Goal: Task Accomplishment & Management: Use online tool/utility

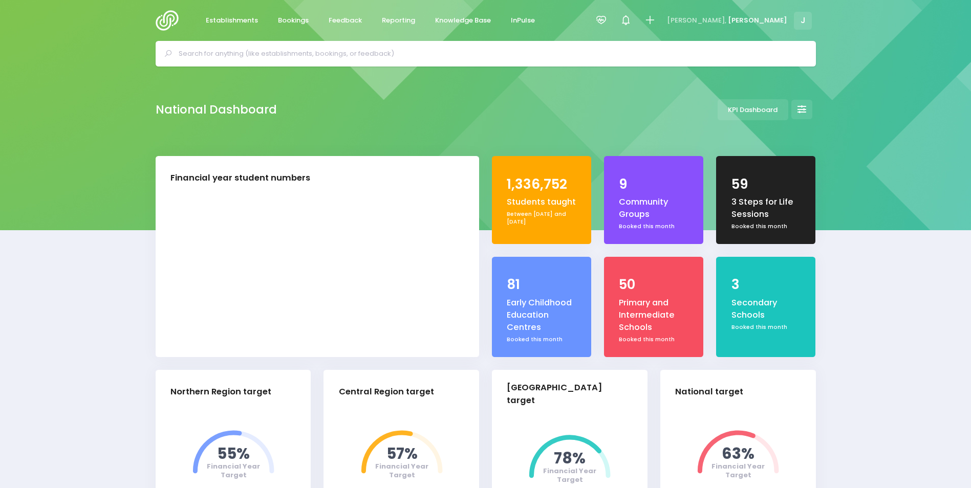
select select "5"
click at [394, 18] on span "Reporting" at bounding box center [398, 20] width 33 height 10
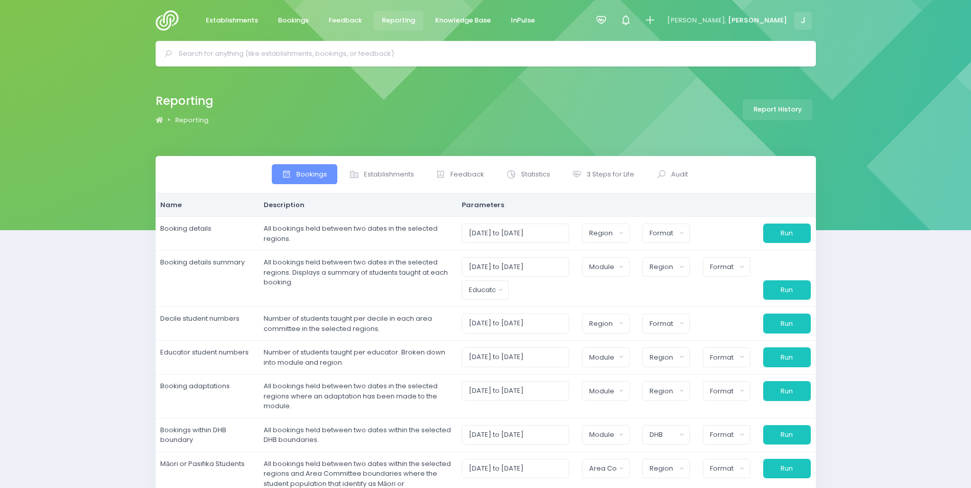
select select
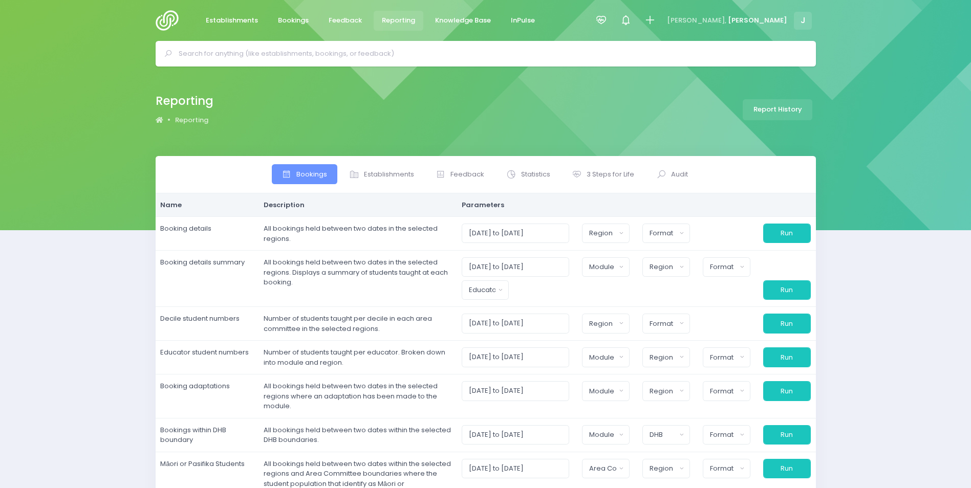
select select
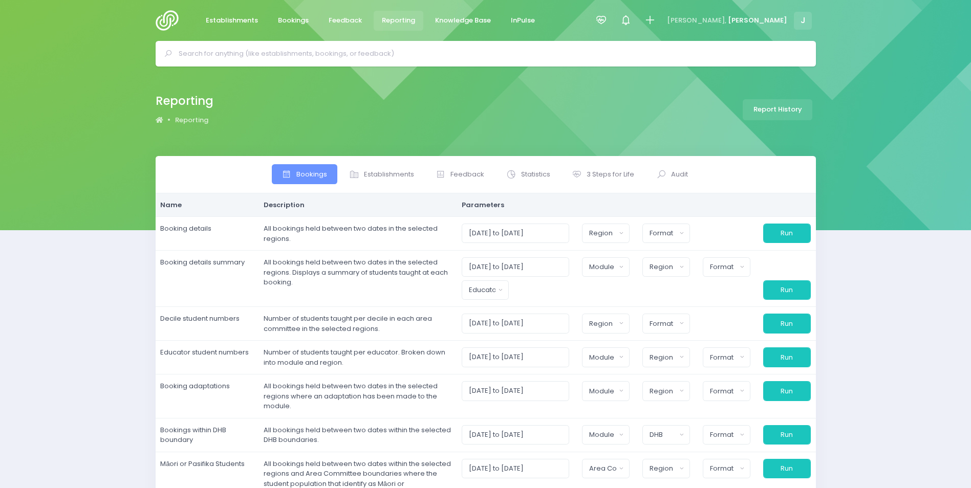
select select
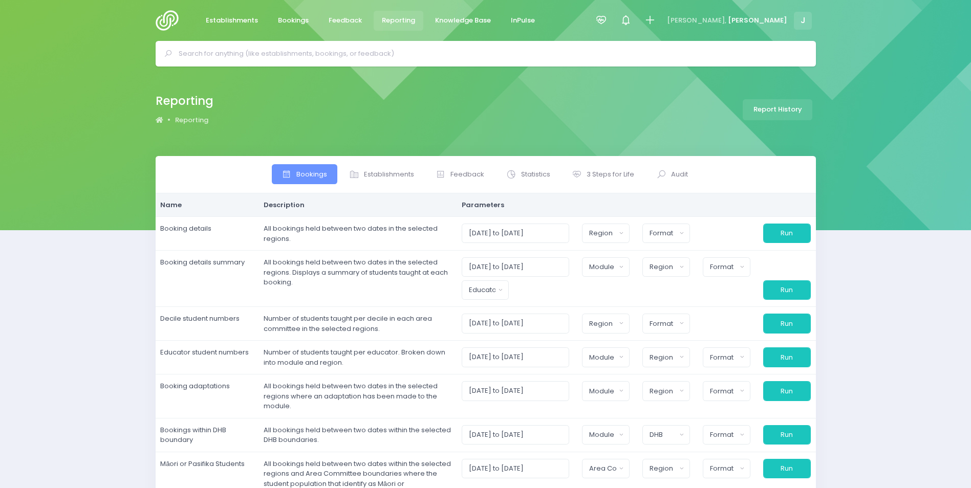
select select
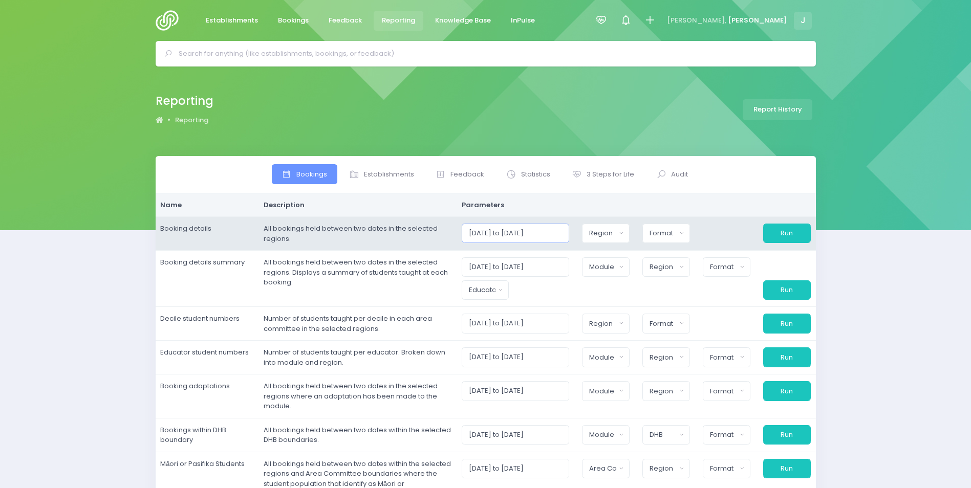
click at [475, 232] on input "[DATE] to [DATE]" at bounding box center [516, 233] width 108 height 19
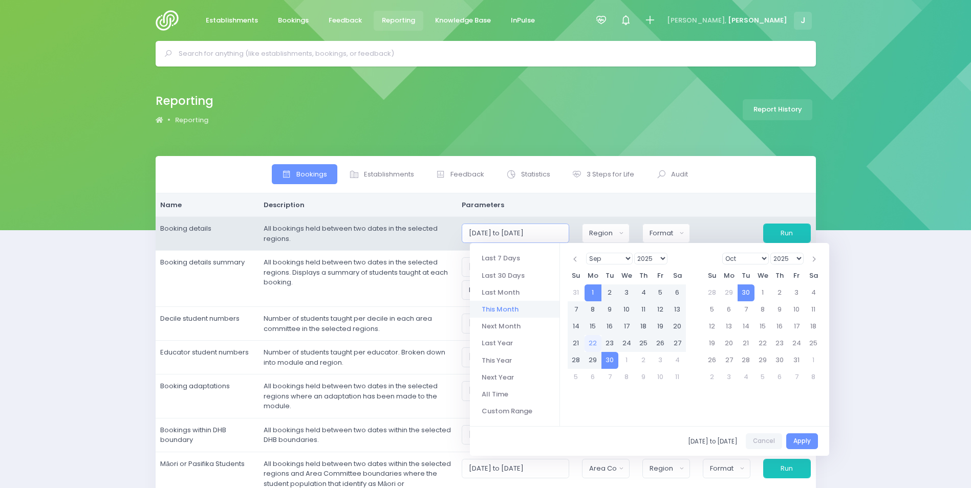
click at [475, 232] on input "[DATE] to [DATE]" at bounding box center [516, 233] width 108 height 19
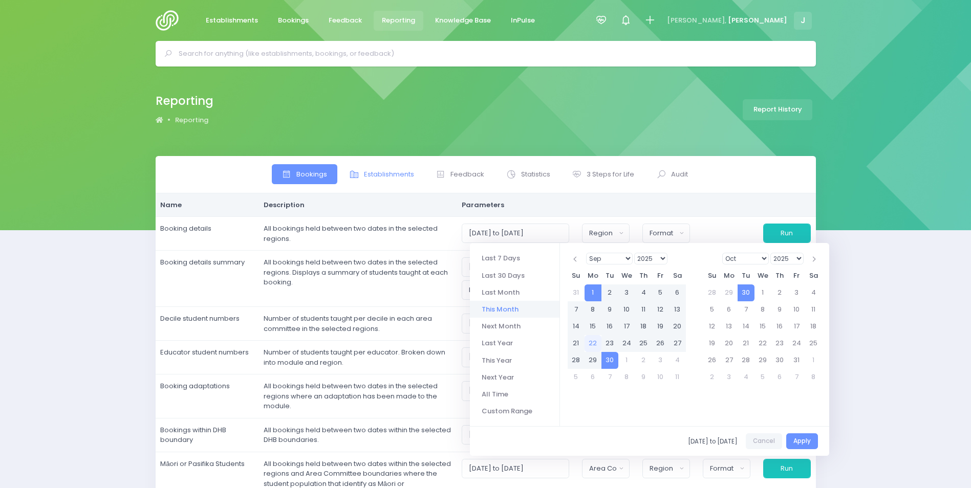
click at [368, 172] on span "Establishments" at bounding box center [389, 174] width 50 height 10
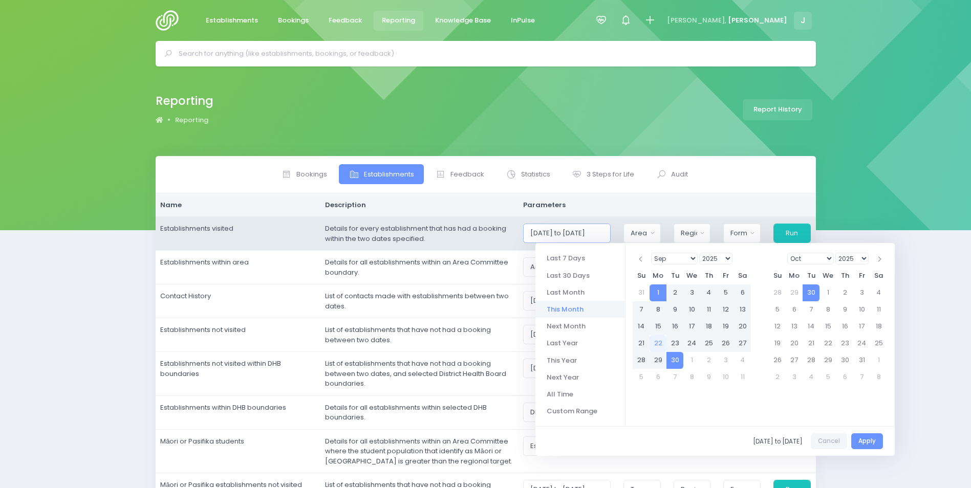
click at [541, 228] on input "[DATE] to [DATE]" at bounding box center [566, 233] width 87 height 19
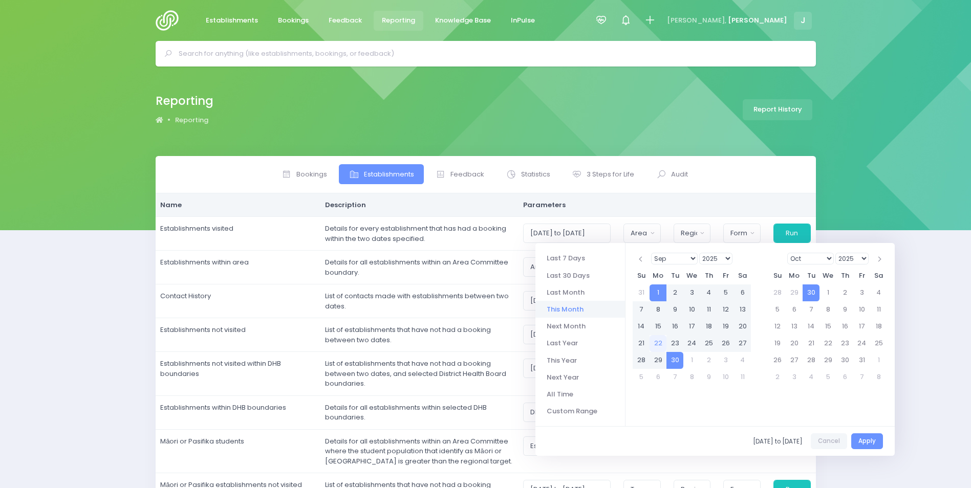
click at [714, 259] on select "1925 1926 1927 1928 1929 1930 1931 1932 1933 1934 1935 1936 1937 1938 1939 1940…" at bounding box center [715, 259] width 33 height 12
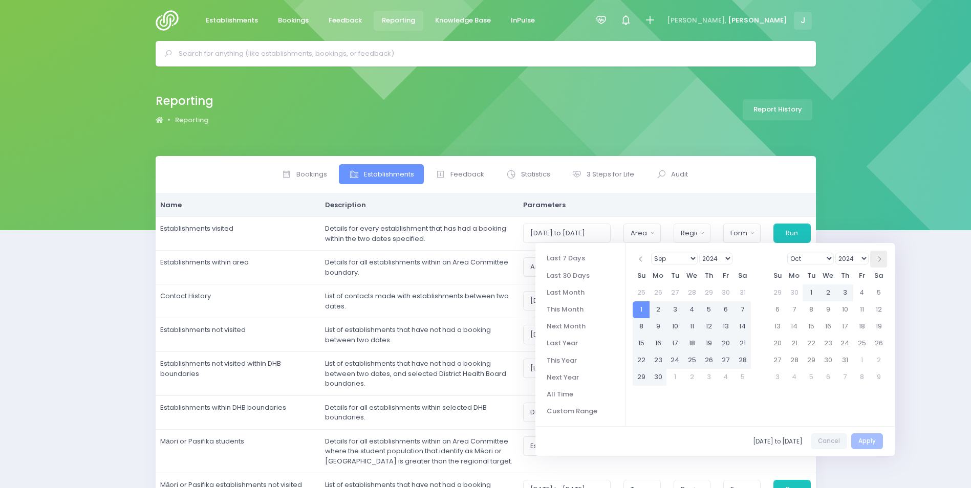
click at [876, 255] on th at bounding box center [878, 259] width 17 height 17
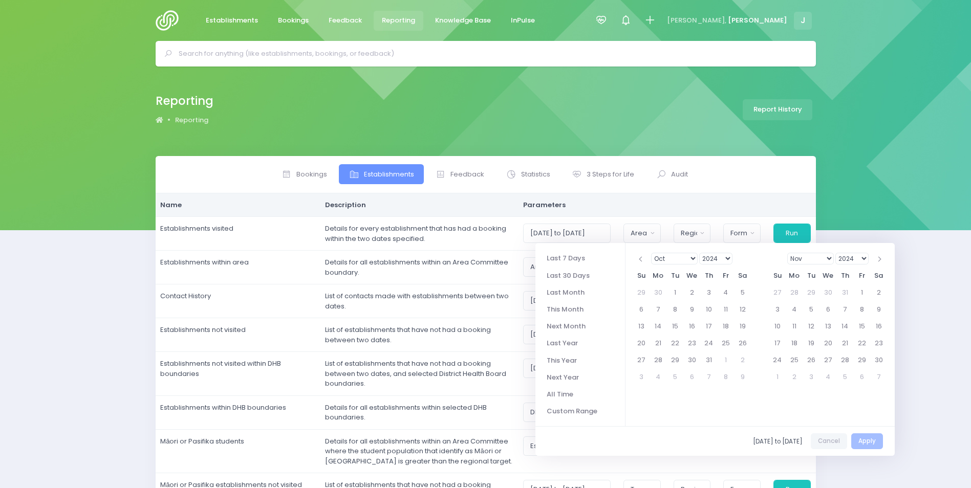
click at [876, 255] on th at bounding box center [878, 259] width 17 height 17
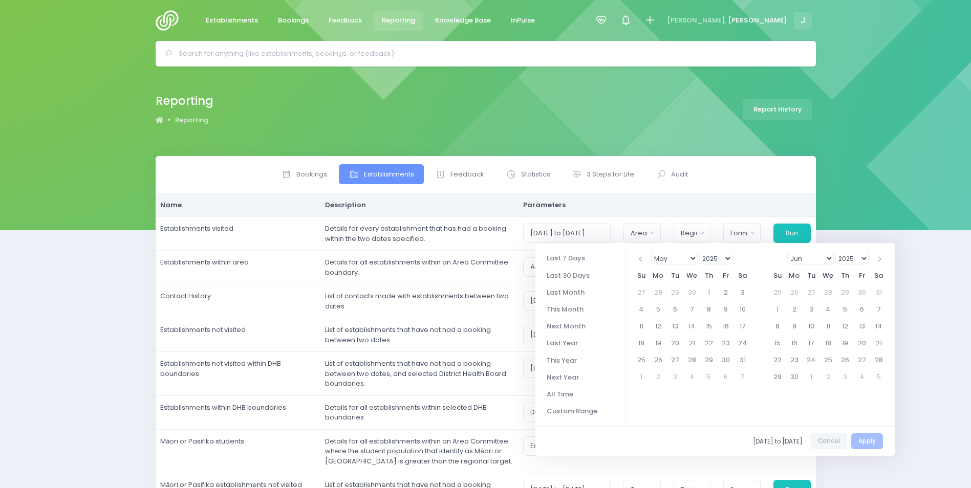
click at [876, 255] on th at bounding box center [878, 259] width 17 height 17
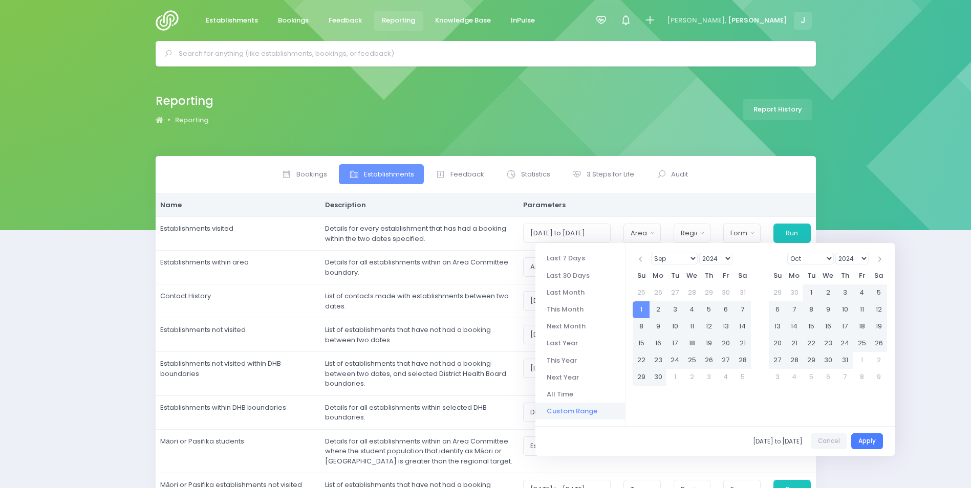
click at [860, 440] on button "Apply" at bounding box center [867, 442] width 32 height 16
type input "01/09/2024 to 22/09/2025"
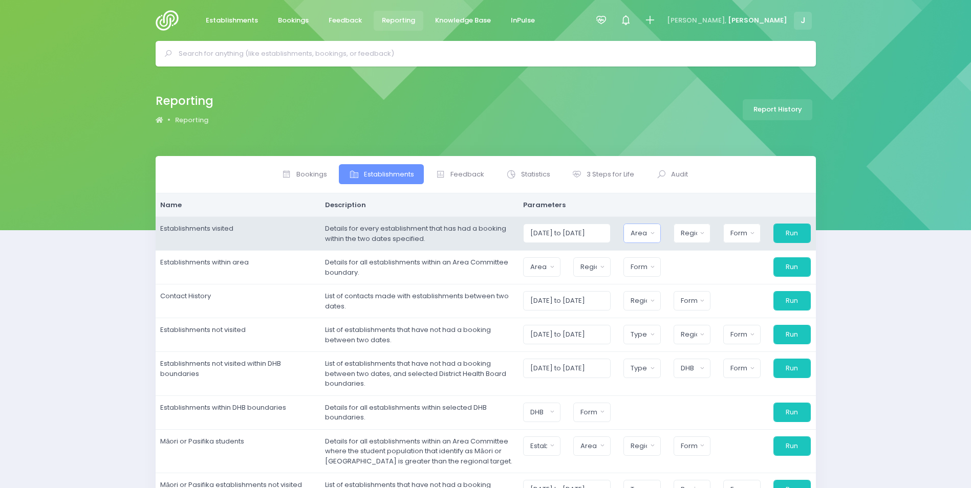
click at [653, 234] on button "Area Committee" at bounding box center [641, 233] width 37 height 19
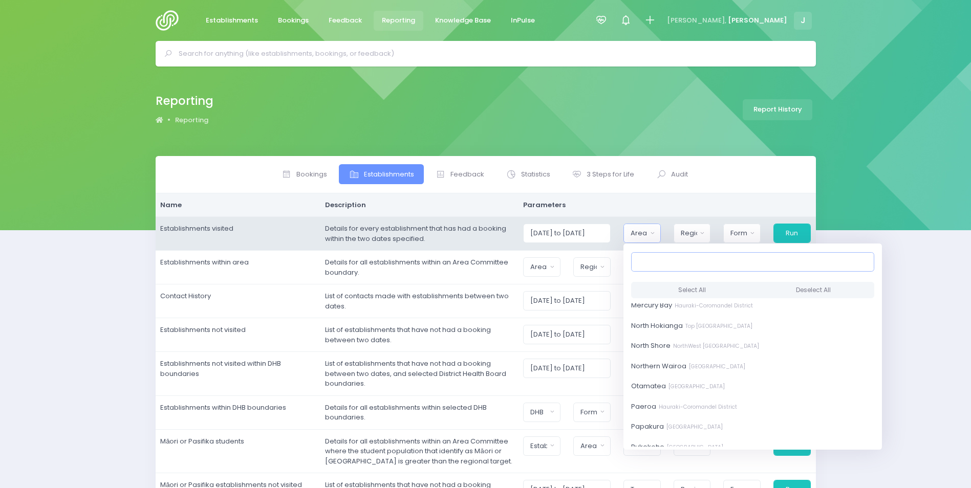
scroll to position [256, 0]
drag, startPoint x: 690, startPoint y: 333, endPoint x: 698, endPoint y: 341, distance: 10.9
click at [690, 334] on small "SouthEast Auckland District" at bounding box center [691, 337] width 59 height 8
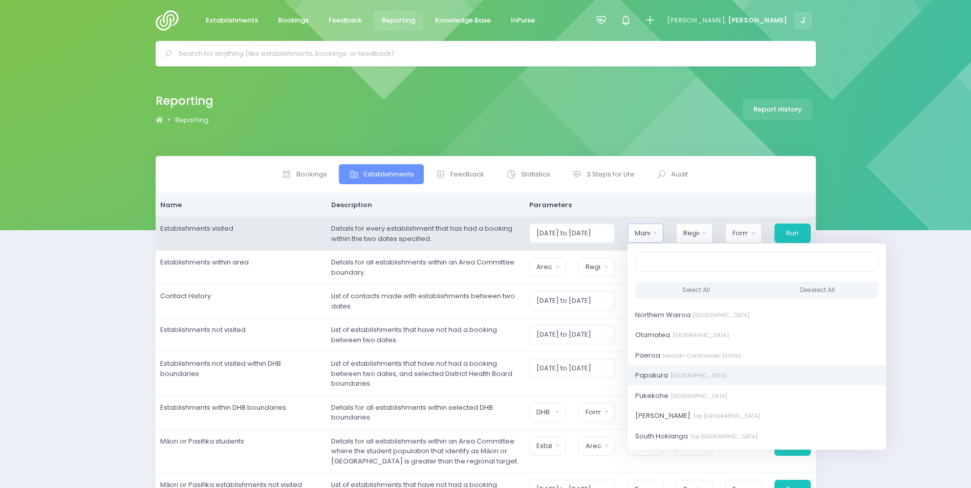
click at [727, 377] on small "SouthEast Auckland District" at bounding box center [697, 376] width 59 height 8
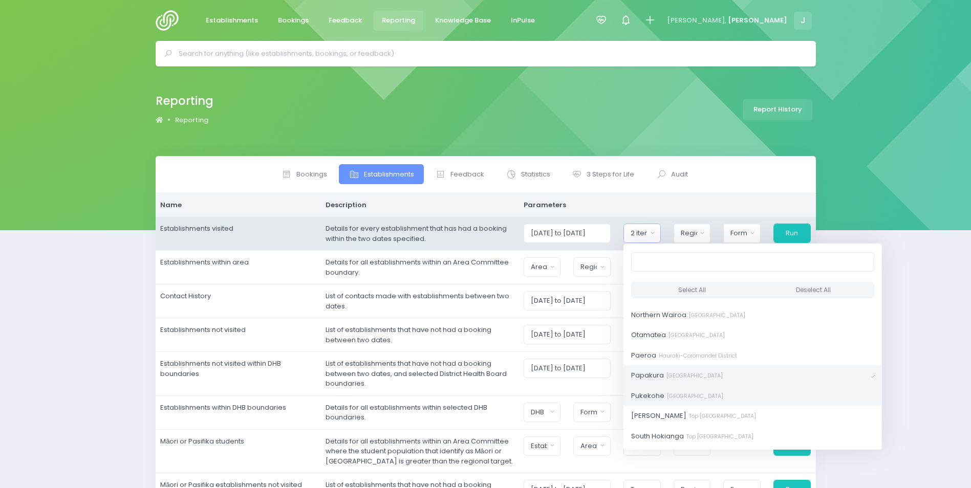
click at [723, 395] on small "SouthEast Auckland District" at bounding box center [693, 397] width 59 height 8
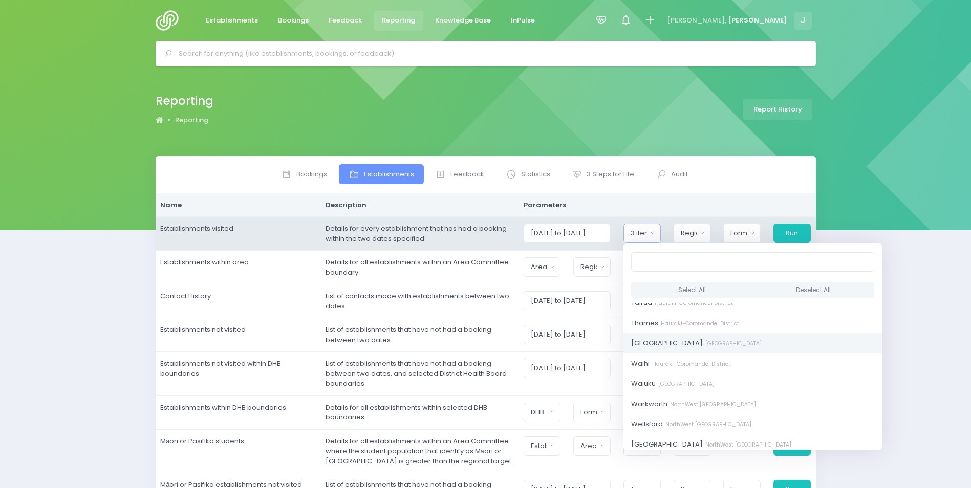
click at [727, 344] on small "Central Auckland District" at bounding box center [732, 344] width 59 height 8
click at [733, 339] on span "Waiheke Island Central Auckland District" at bounding box center [696, 343] width 131 height 10
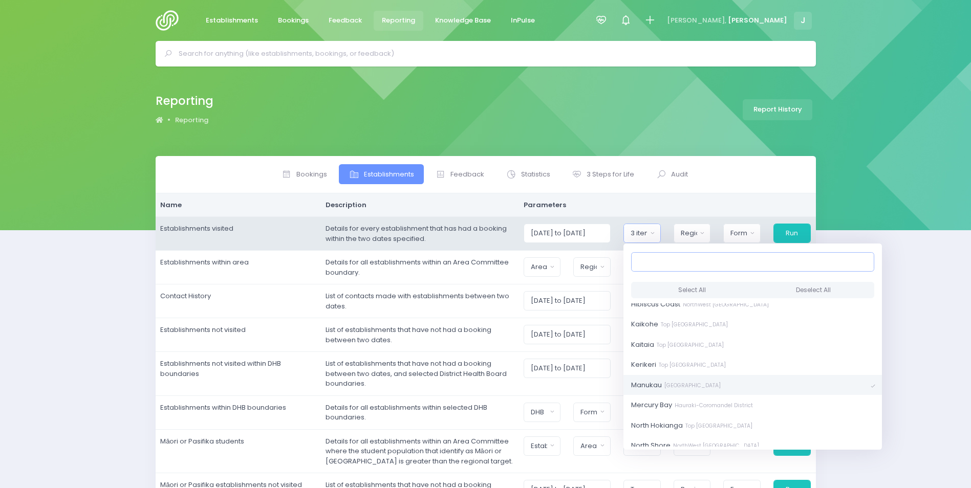
scroll to position [51, 0]
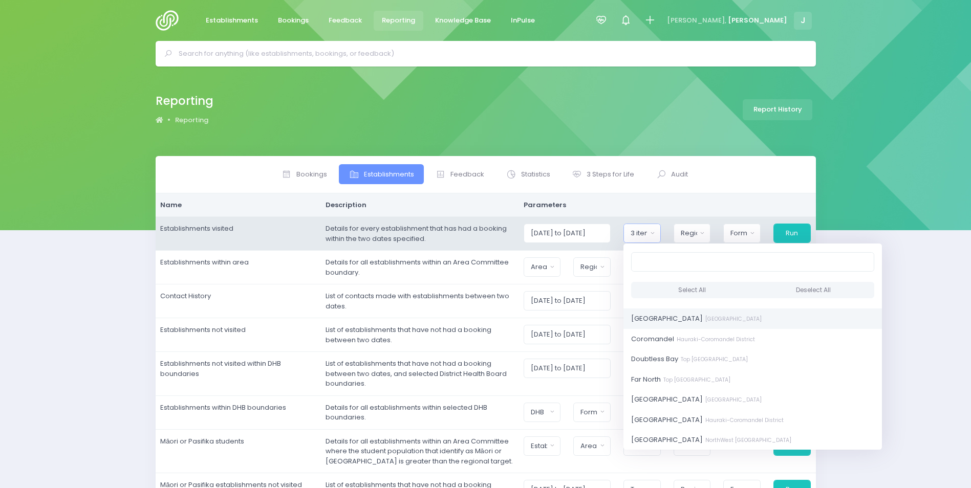
click at [717, 319] on small "Central Auckland District" at bounding box center [732, 319] width 59 height 8
select select "[GEOGRAPHIC_DATA]"
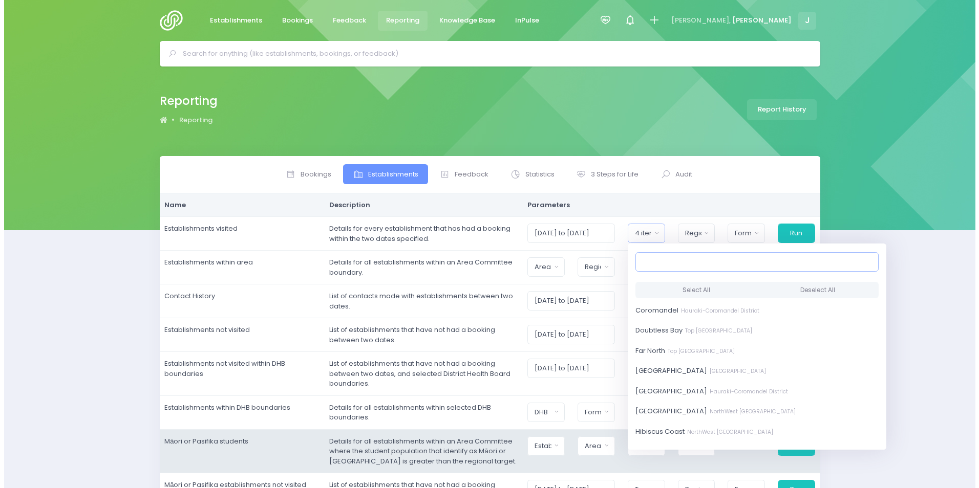
scroll to position [102, 0]
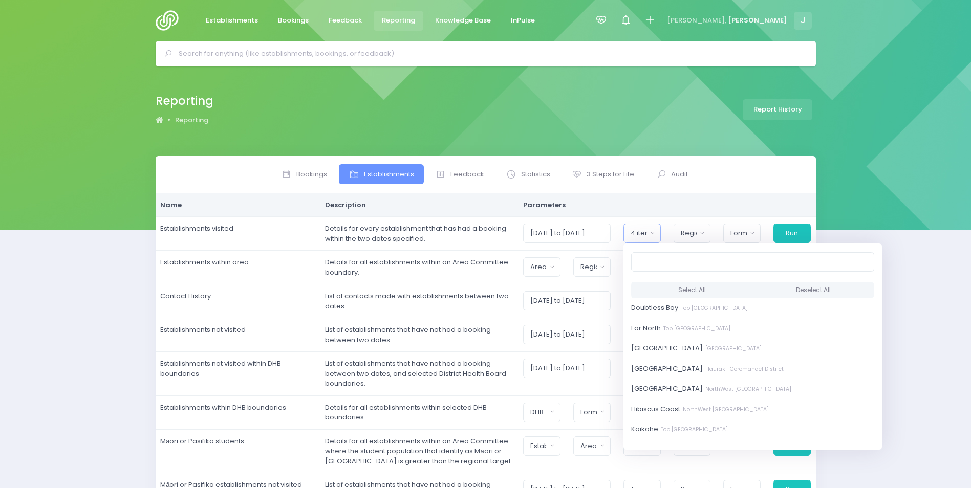
click at [915, 338] on div "Bookings Establishments Feedback Statistics Audit" at bounding box center [485, 371] width 971 height 430
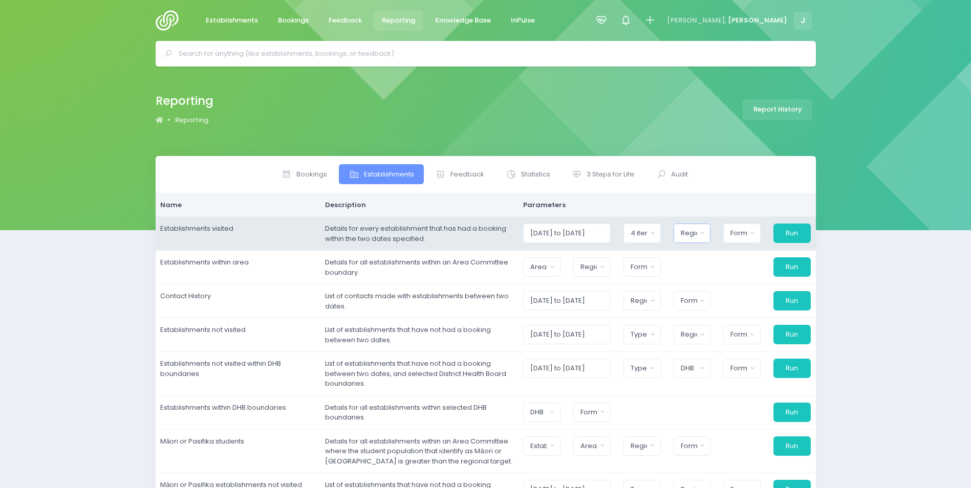
click at [702, 236] on button "Region" at bounding box center [692, 233] width 37 height 19
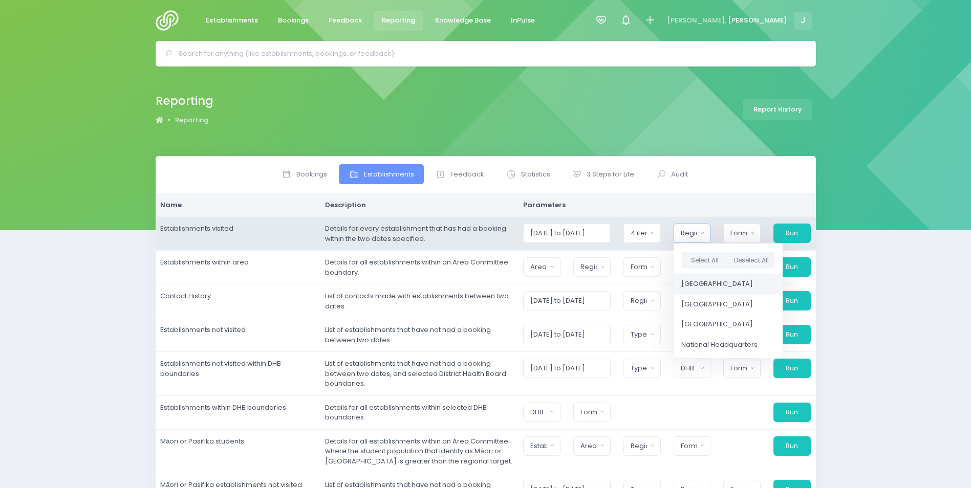
drag, startPoint x: 708, startPoint y: 283, endPoint x: 733, endPoint y: 249, distance: 42.1
click at [708, 279] on span "[GEOGRAPHIC_DATA]" at bounding box center [717, 284] width 72 height 10
select select "Northern"
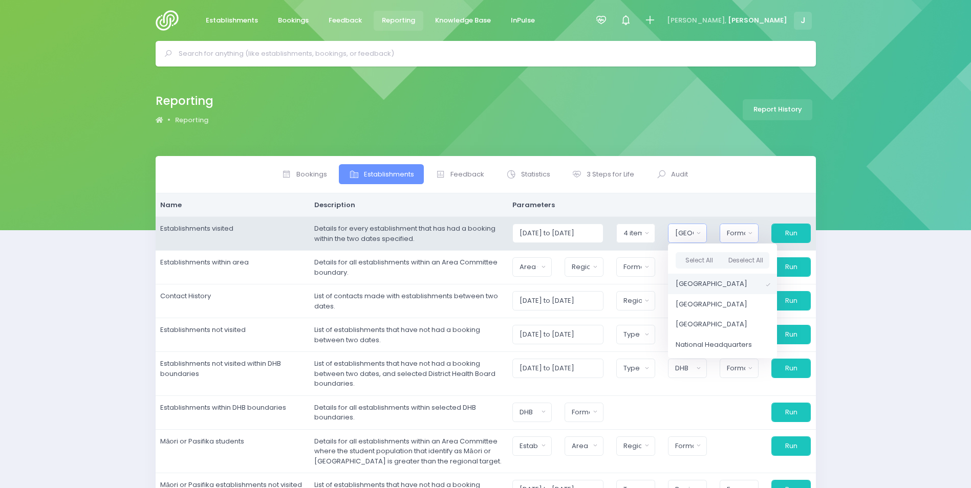
click at [735, 225] on button "Format" at bounding box center [739, 233] width 39 height 19
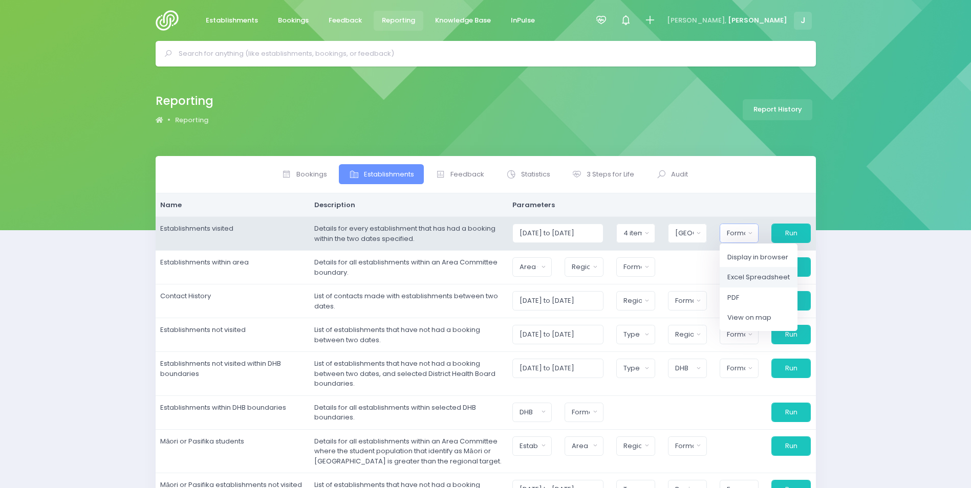
click at [748, 272] on span "Excel Spreadsheet" at bounding box center [758, 277] width 62 height 10
select select "excel"
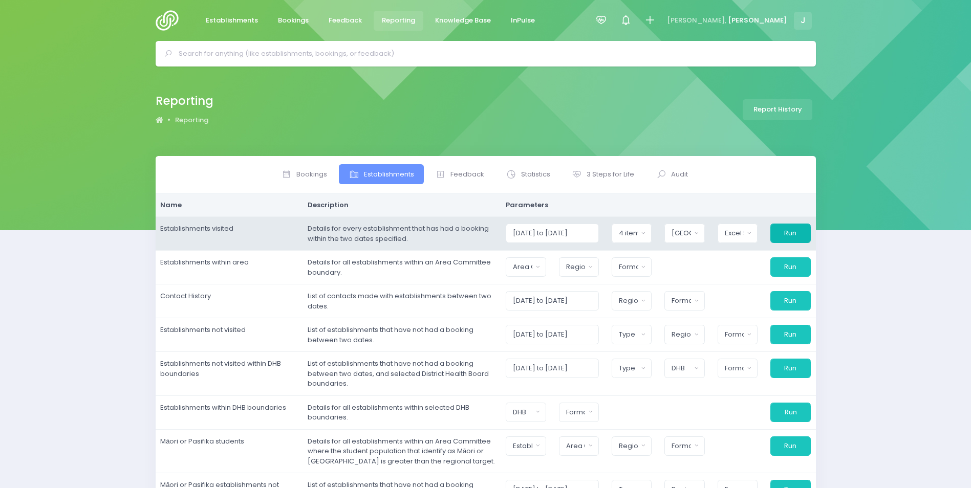
click at [795, 230] on button "Run" at bounding box center [790, 233] width 40 height 19
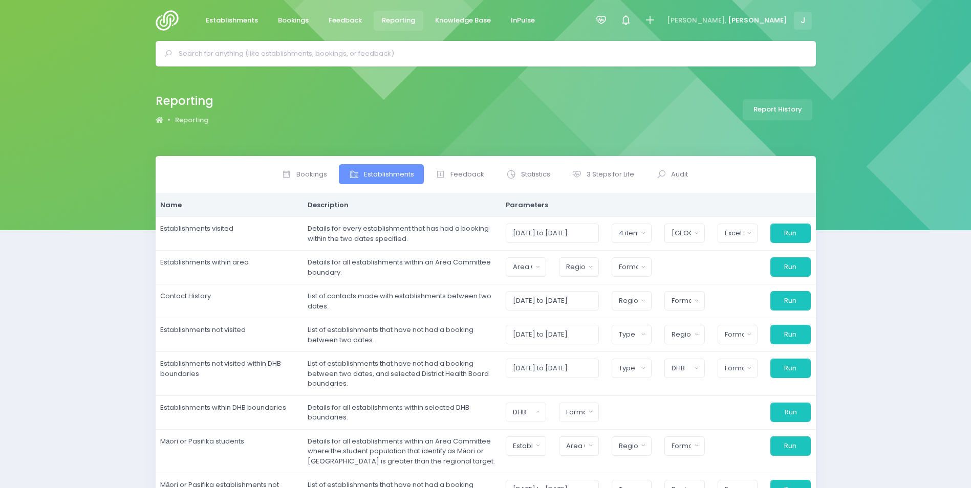
drag, startPoint x: 853, startPoint y: 239, endPoint x: 851, endPoint y: 231, distance: 7.8
click at [851, 232] on div "Bookings Establishments Feedback Statistics Audit" at bounding box center [485, 371] width 971 height 430
click at [601, 174] on span "3 Steps for Life" at bounding box center [611, 174] width 48 height 10
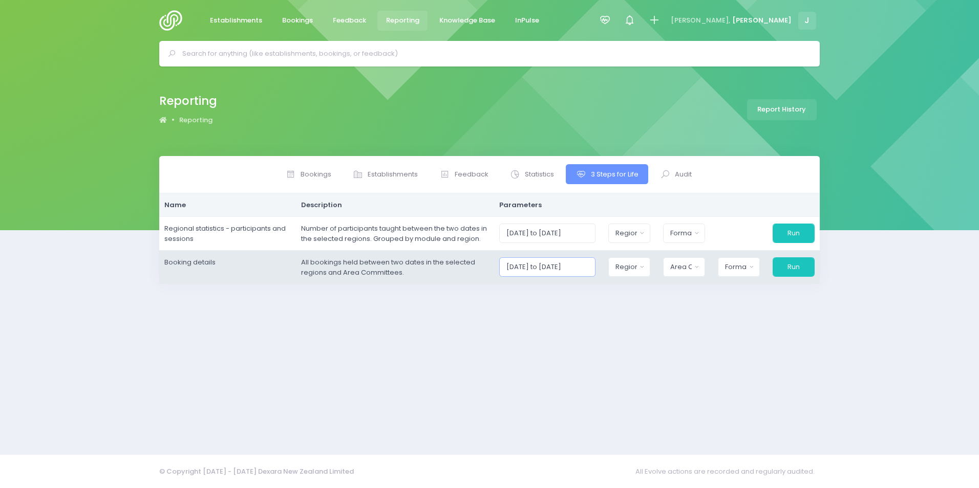
click at [557, 268] on input "[DATE] to [DATE]" at bounding box center [547, 266] width 97 height 19
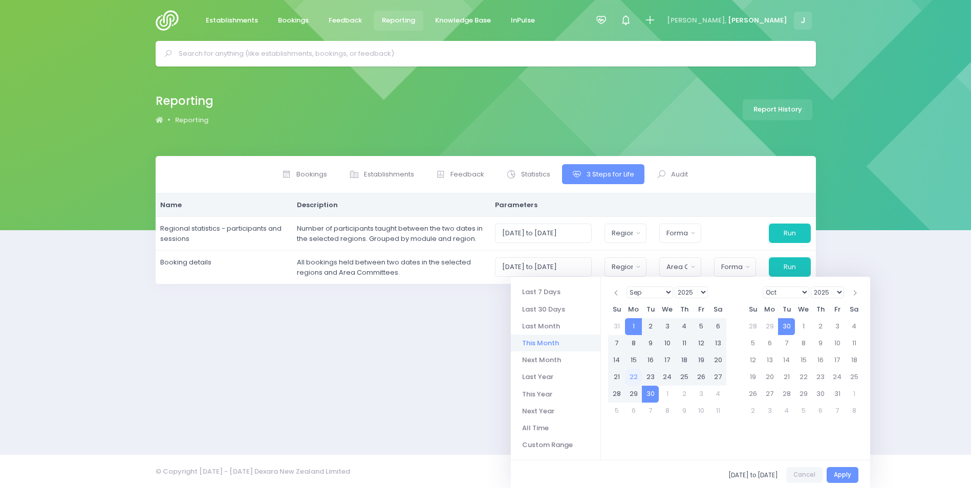
click at [691, 289] on select "1925 1926 1927 1928 1929 1930 1931 1932 1933 1934 1935 1936 1937 1938 1939 1940…" at bounding box center [691, 293] width 33 height 12
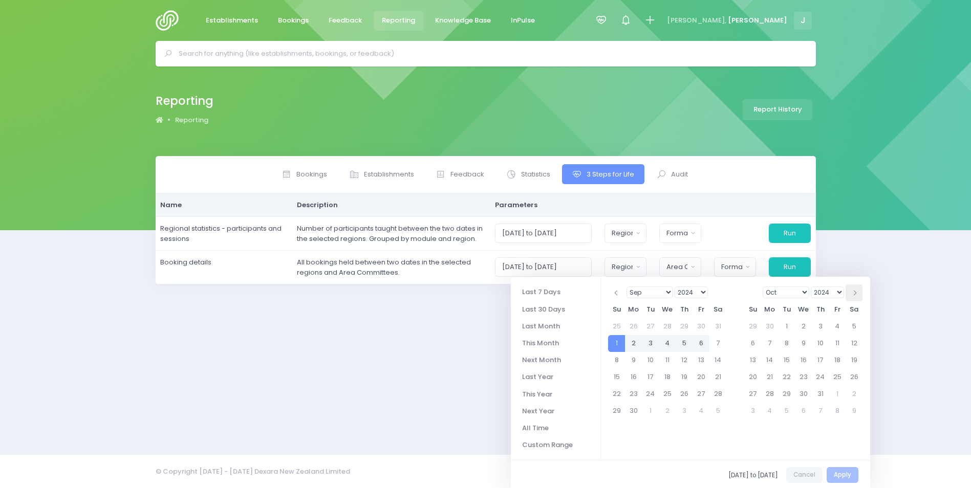
click at [857, 294] on th at bounding box center [854, 293] width 17 height 17
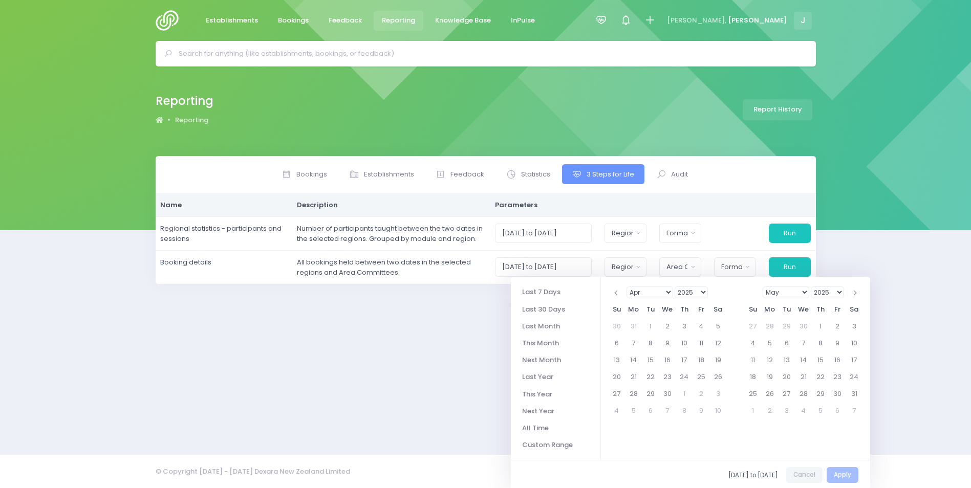
click at [857, 294] on th at bounding box center [854, 293] width 17 height 17
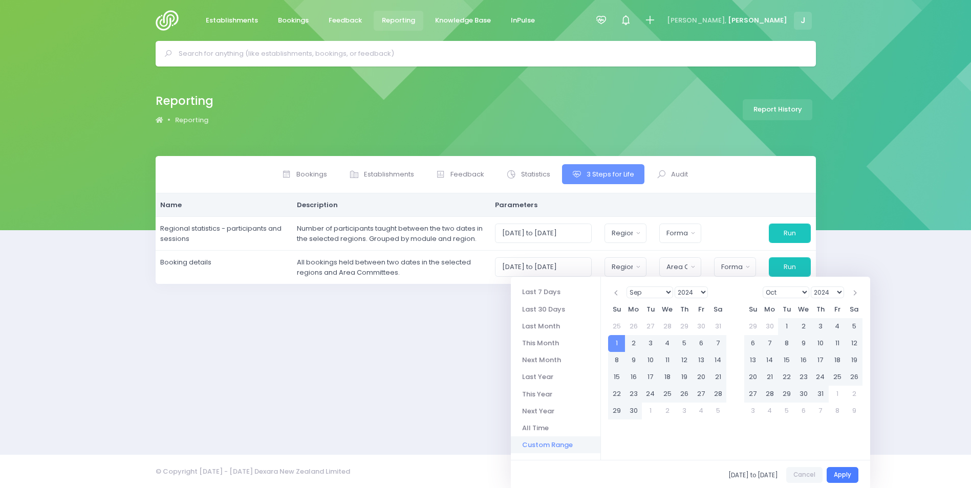
click at [847, 471] on button "Apply" at bounding box center [843, 475] width 32 height 16
type input "01/09/2024 to 31/08/2025"
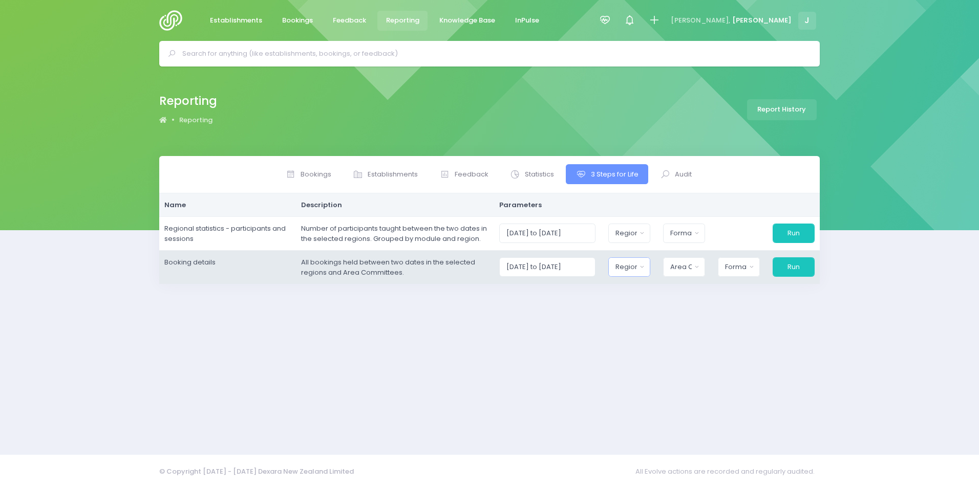
click at [634, 265] on div "Region" at bounding box center [625, 267] width 21 height 10
drag, startPoint x: 653, startPoint y: 316, endPoint x: 684, endPoint y: 281, distance: 46.8
click at [653, 316] on span "[GEOGRAPHIC_DATA]" at bounding box center [652, 318] width 72 height 10
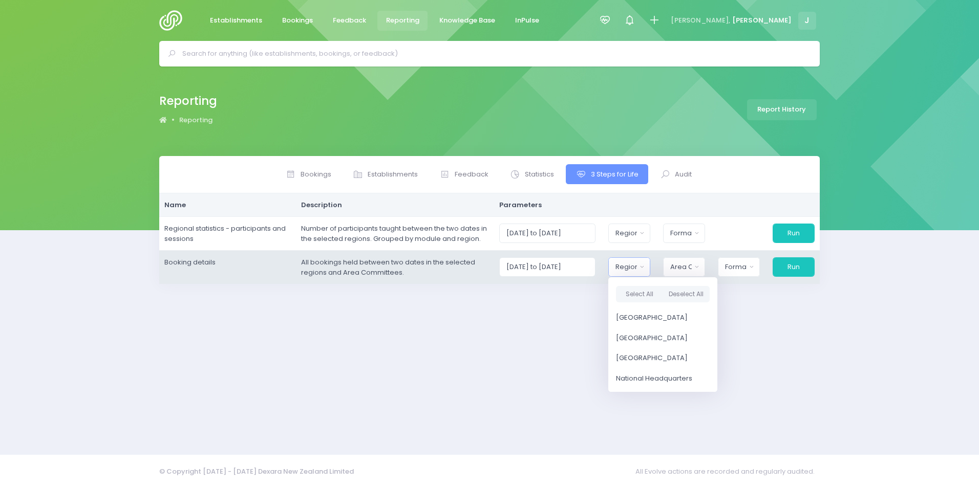
select select "Northern"
click at [684, 268] on div "Area Committee" at bounding box center [676, 267] width 23 height 10
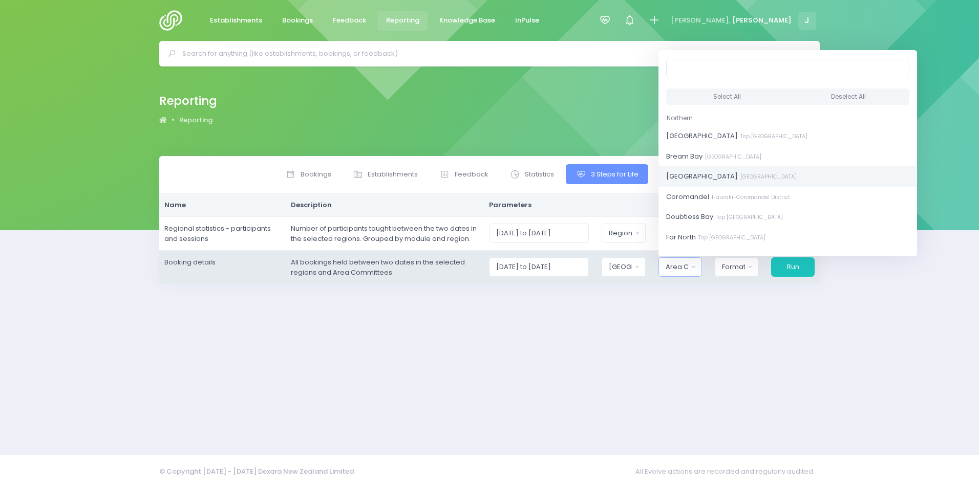
click at [781, 182] on link "Central Auckland Central Auckland District" at bounding box center [787, 176] width 258 height 20
select select "[GEOGRAPHIC_DATA]"
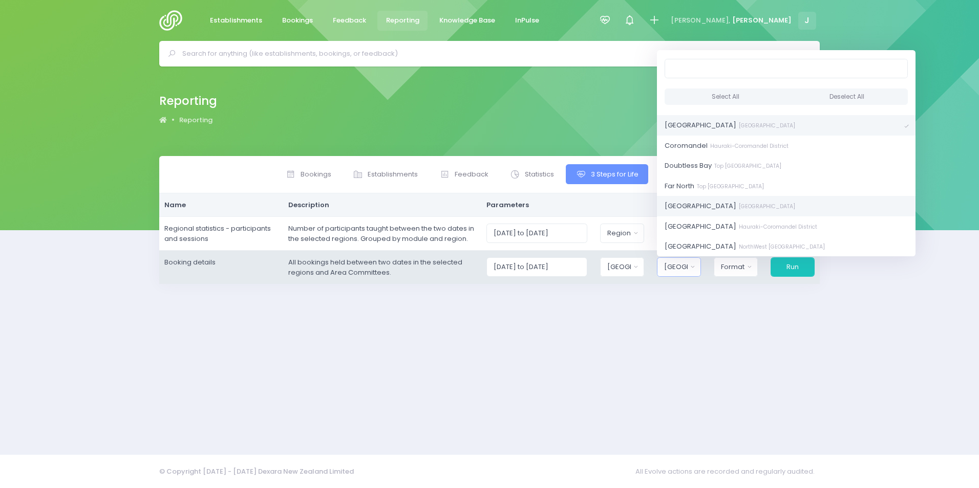
click at [795, 207] on small "Central Auckland District" at bounding box center [765, 207] width 59 height 8
click at [810, 210] on link "Great Barrier Island Central Auckland District" at bounding box center [787, 206] width 258 height 20
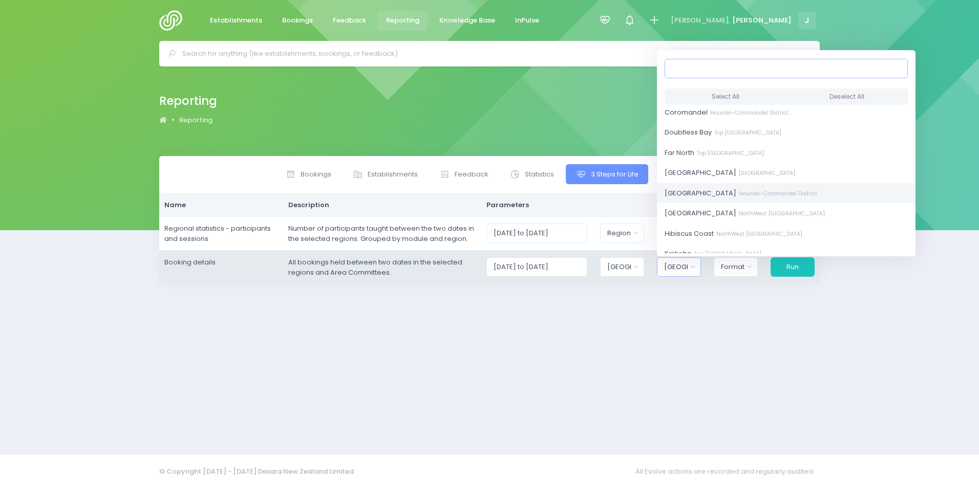
scroll to position [102, 0]
click at [774, 201] on link "Helensville NorthWest Auckland District" at bounding box center [786, 195] width 258 height 20
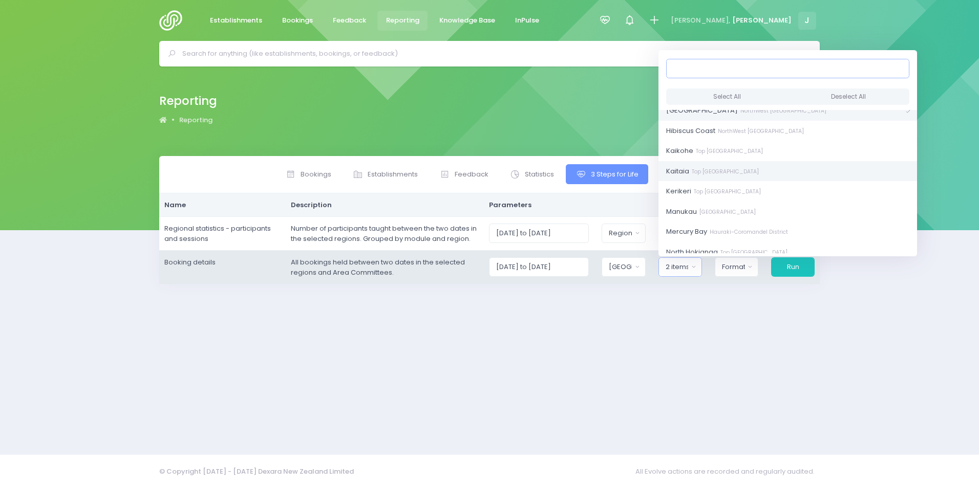
scroll to position [205, 0]
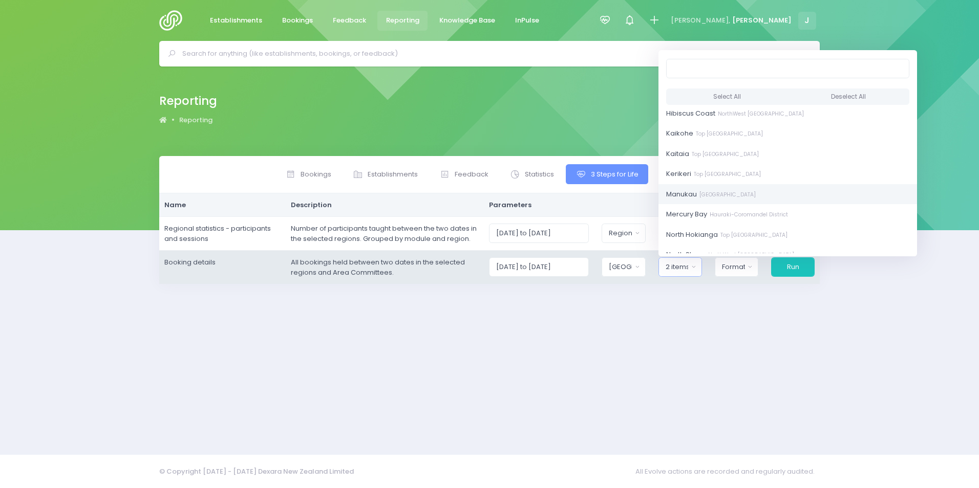
click at [753, 195] on small "SouthEast Auckland District" at bounding box center [726, 195] width 59 height 8
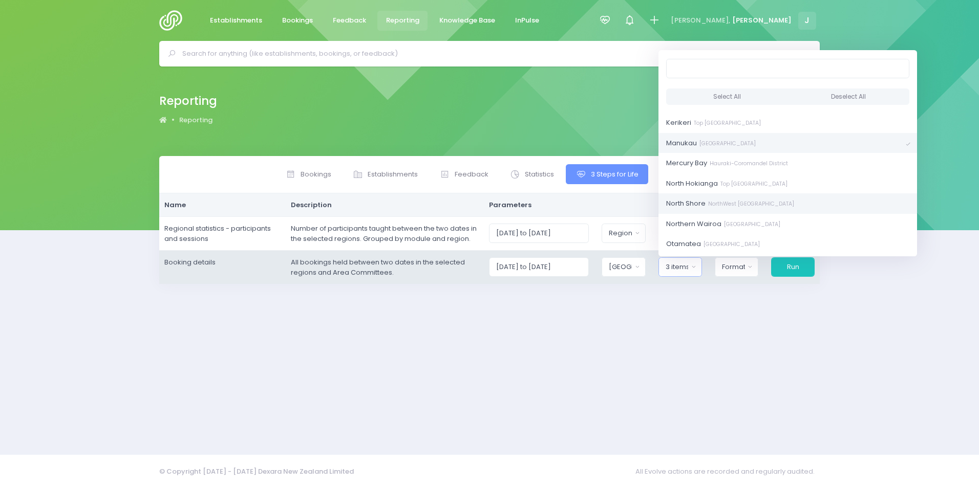
click at [775, 201] on small "NorthWest Auckland District" at bounding box center [749, 204] width 89 height 8
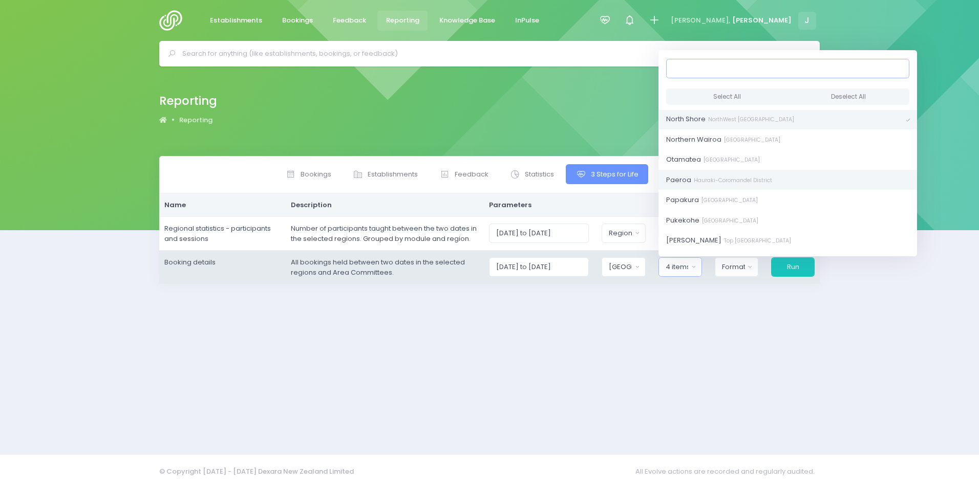
scroll to position [358, 0]
click at [757, 185] on small "SouthEast Auckland District" at bounding box center [728, 183] width 59 height 8
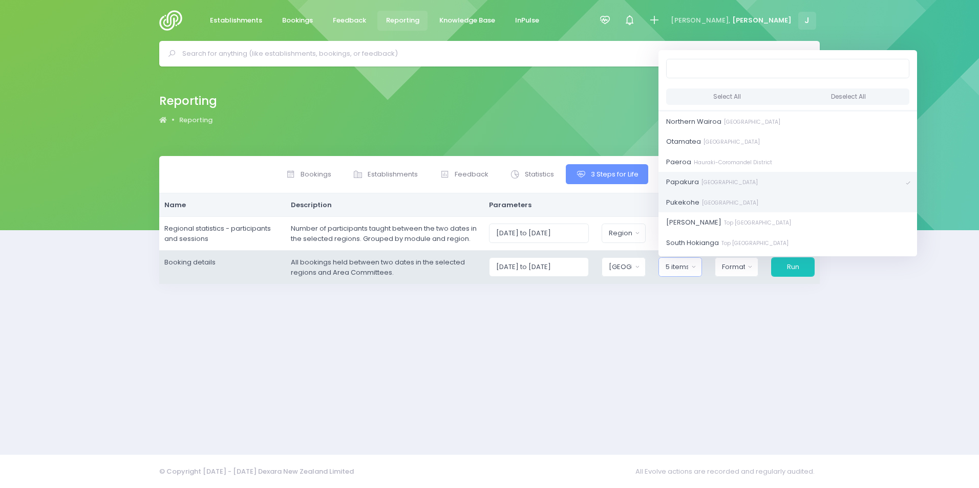
click at [758, 200] on small "SouthEast Auckland District" at bounding box center [728, 203] width 59 height 8
click at [755, 198] on small "NorthWest Auckland District" at bounding box center [782, 201] width 89 height 8
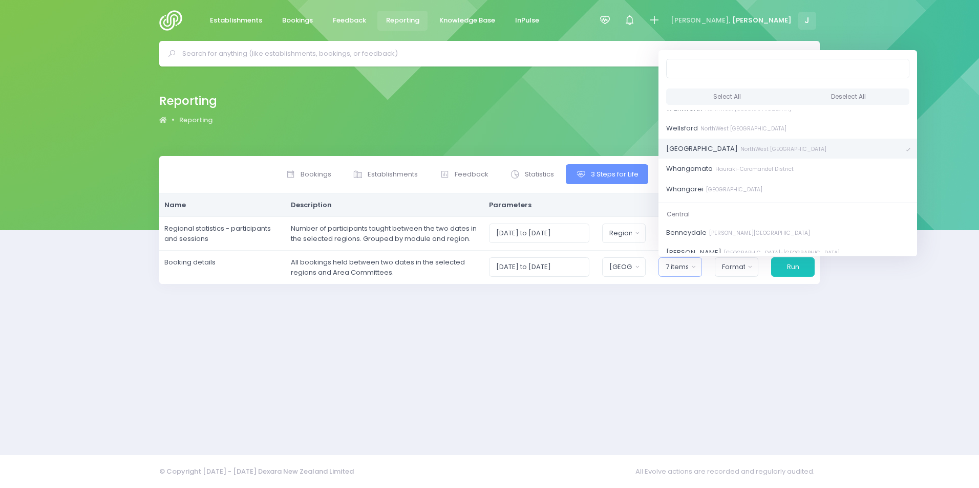
drag, startPoint x: 945, startPoint y: 293, endPoint x: 937, endPoint y: 302, distance: 12.3
click at [944, 293] on div "Bookings Establishments Feedback Statistics Audit" at bounding box center [489, 299] width 979 height 286
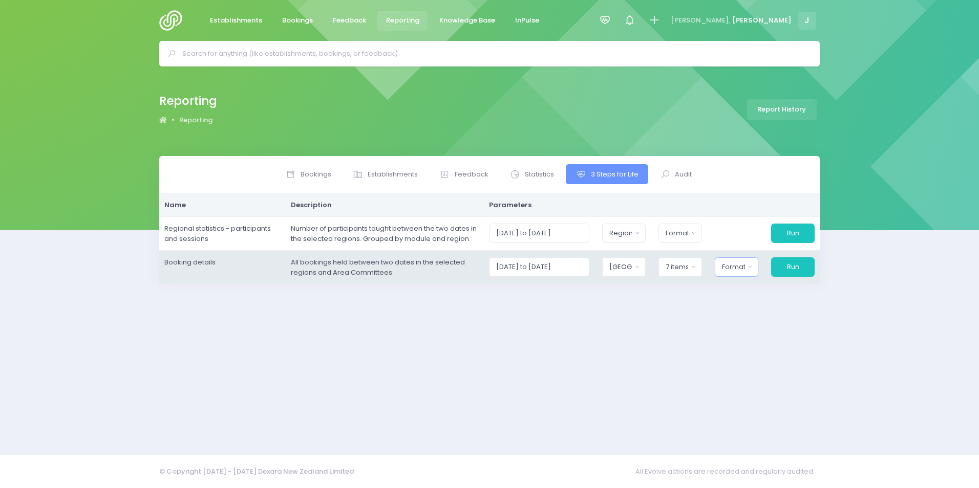
drag, startPoint x: 740, startPoint y: 259, endPoint x: 747, endPoint y: 269, distance: 12.5
click at [741, 261] on button "Format" at bounding box center [736, 266] width 44 height 19
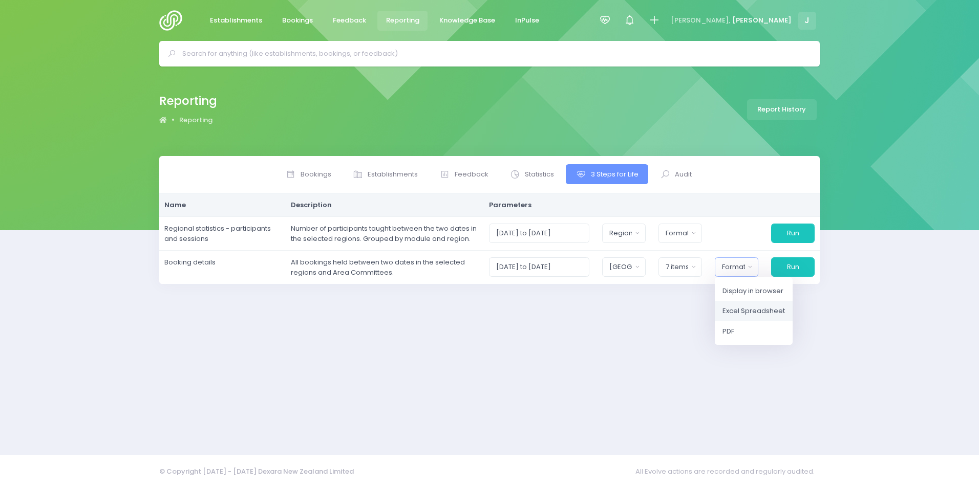
click at [752, 309] on span "Excel Spreadsheet" at bounding box center [753, 311] width 62 height 10
select select "excel"
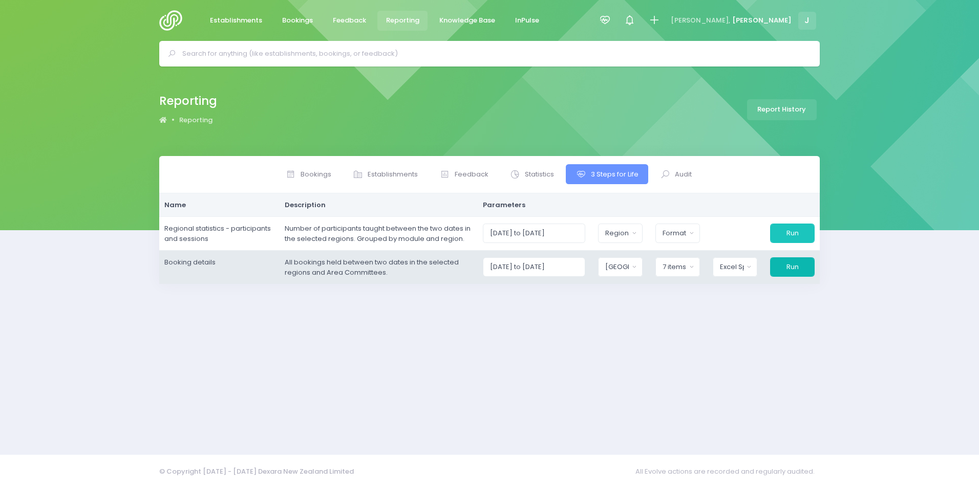
click at [797, 267] on button "Run" at bounding box center [792, 266] width 45 height 19
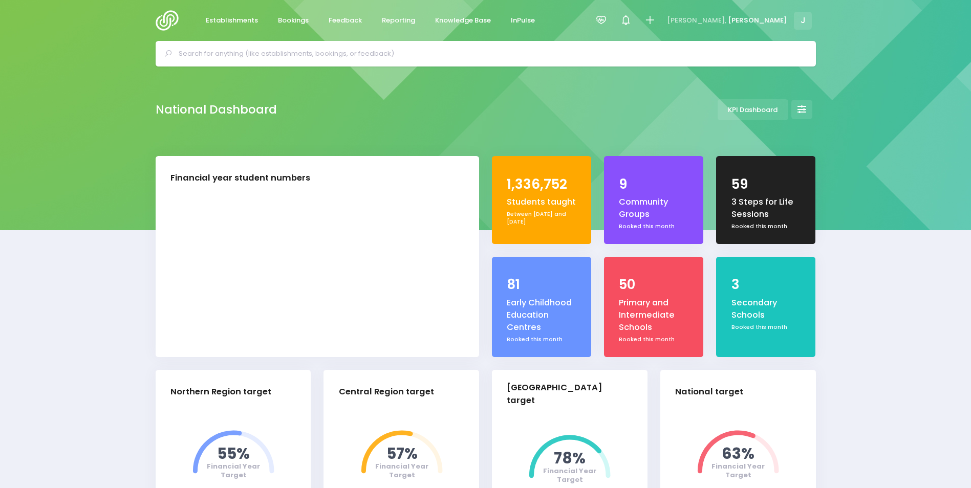
select select "5"
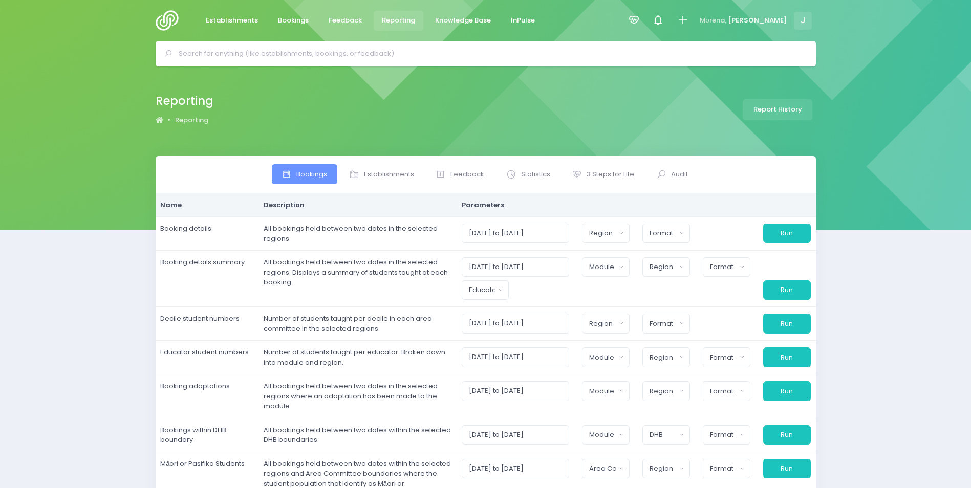
select select
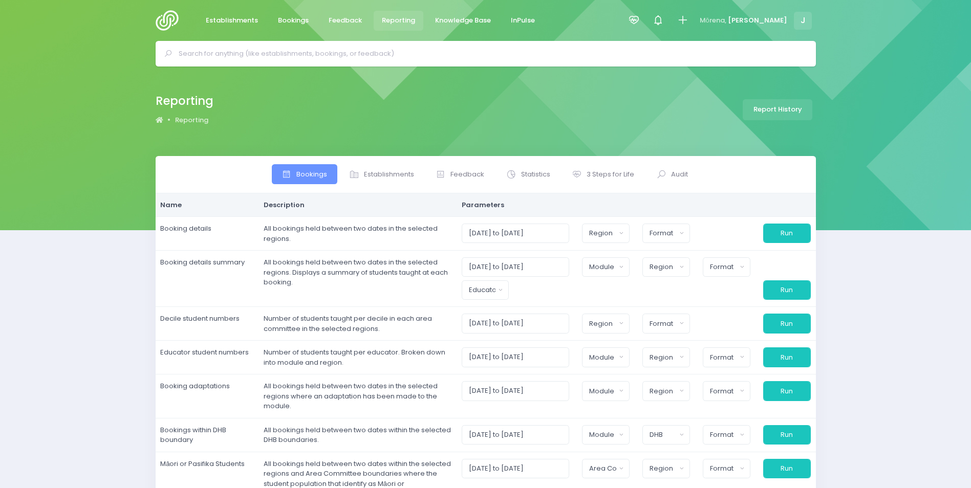
select select
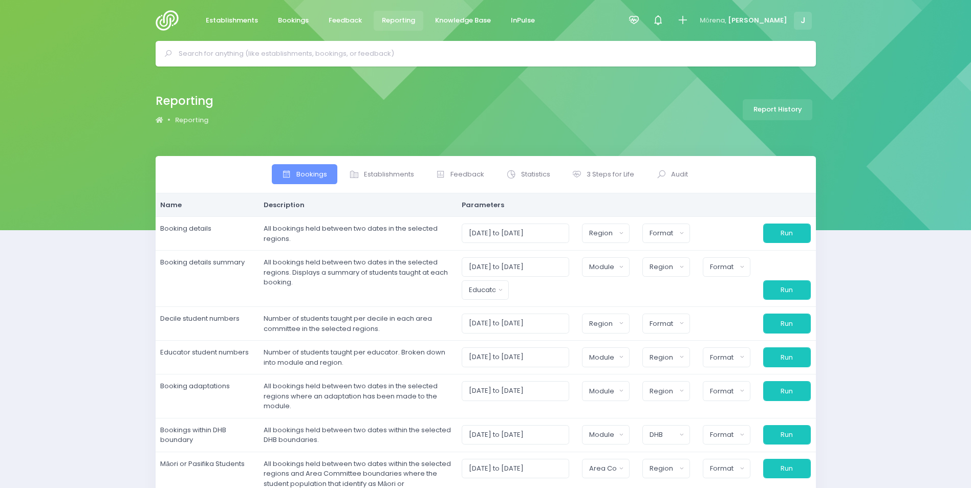
select select
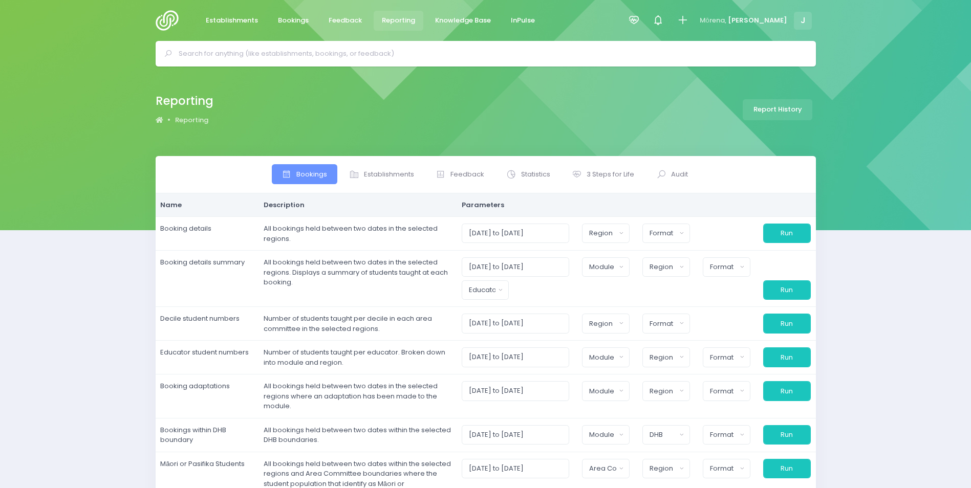
select select
click at [594, 175] on span "3 Steps for Life" at bounding box center [611, 174] width 48 height 10
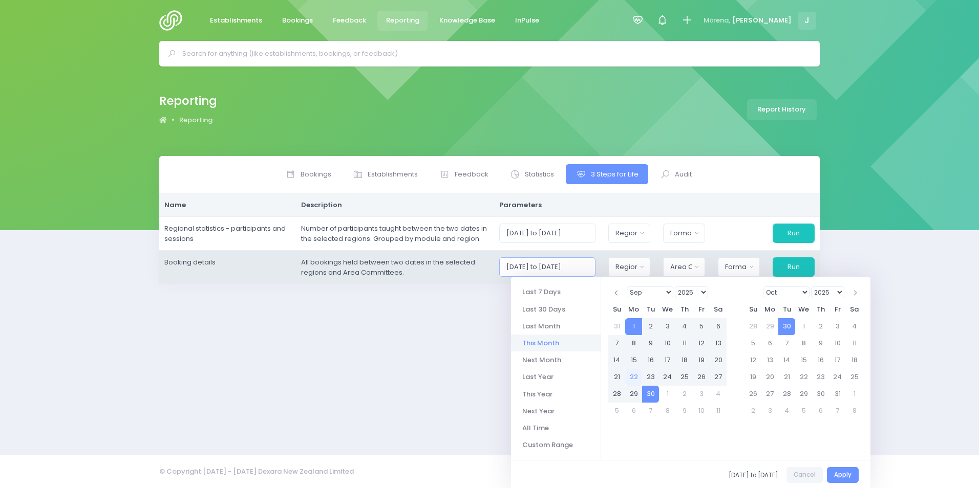
click at [558, 266] on input "[DATE] to [DATE]" at bounding box center [547, 266] width 97 height 19
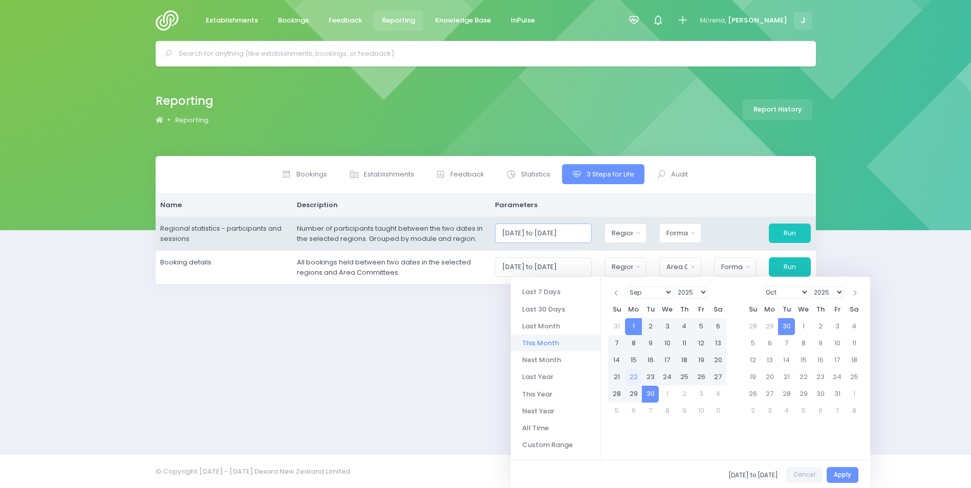
click at [568, 233] on input "[DATE] to [DATE]" at bounding box center [543, 233] width 97 height 19
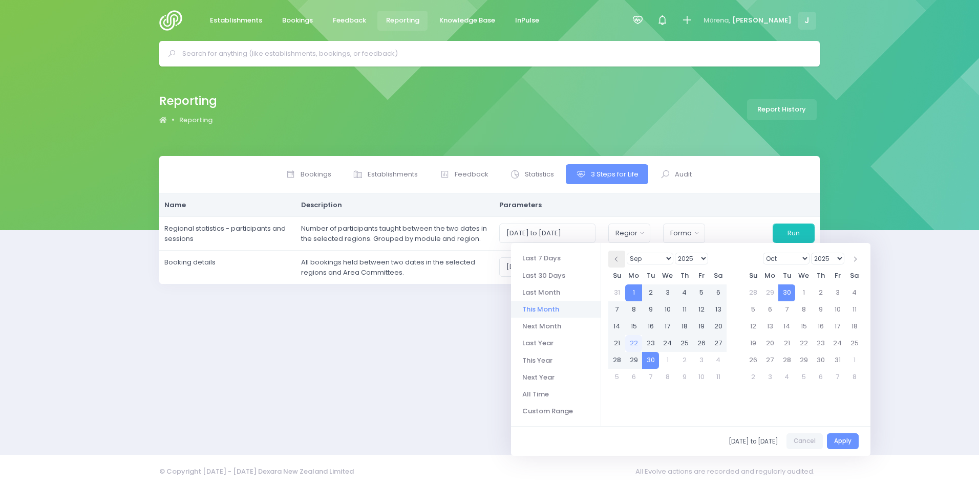
click at [617, 262] on th at bounding box center [616, 259] width 17 height 17
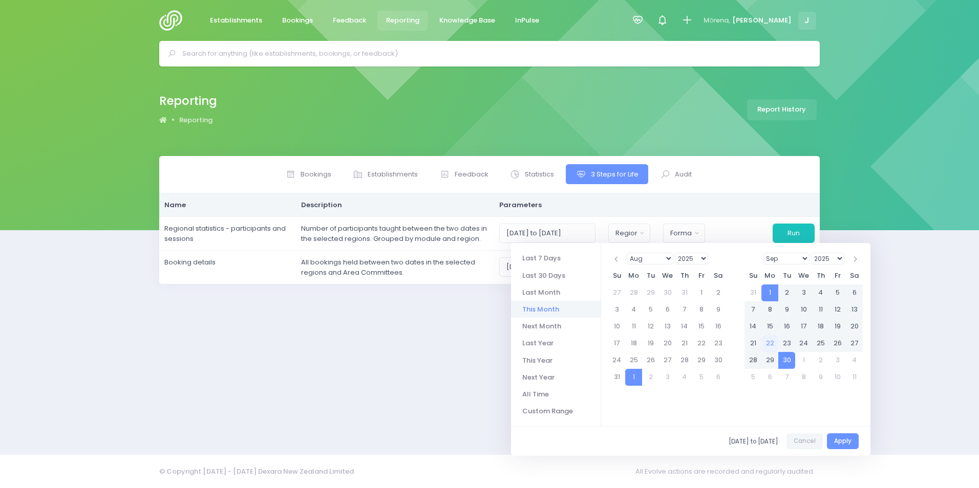
click at [617, 262] on th at bounding box center [616, 259] width 17 height 17
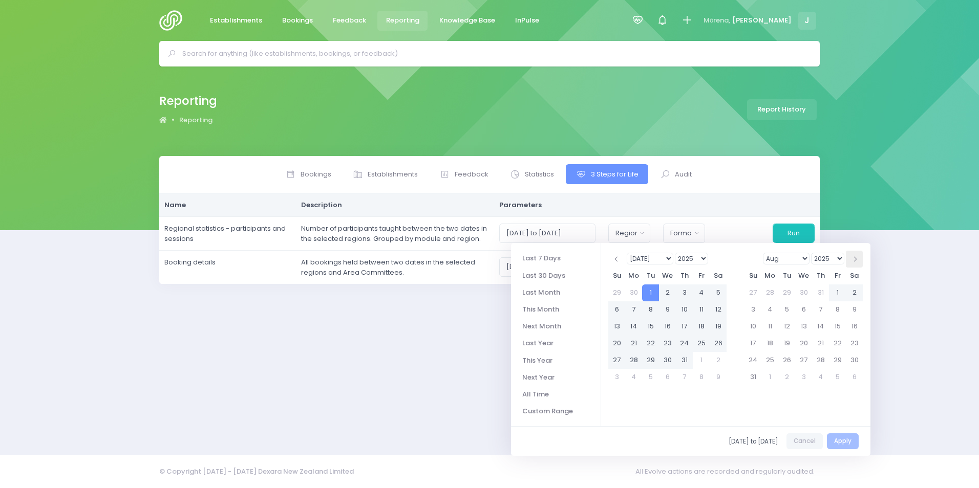
click at [856, 264] on th at bounding box center [854, 259] width 17 height 17
click at [613, 261] on th at bounding box center [616, 259] width 17 height 17
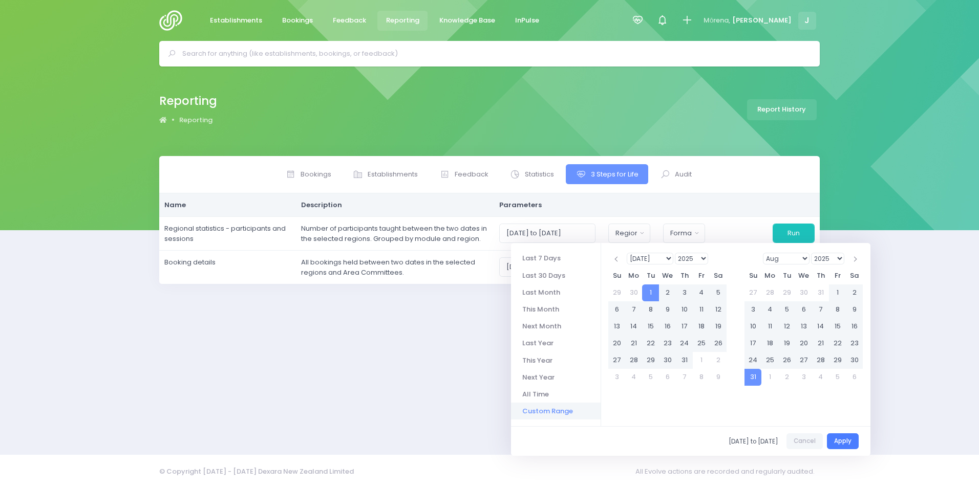
click at [849, 442] on button "Apply" at bounding box center [843, 442] width 32 height 16
type input "[DATE] to [DATE]"
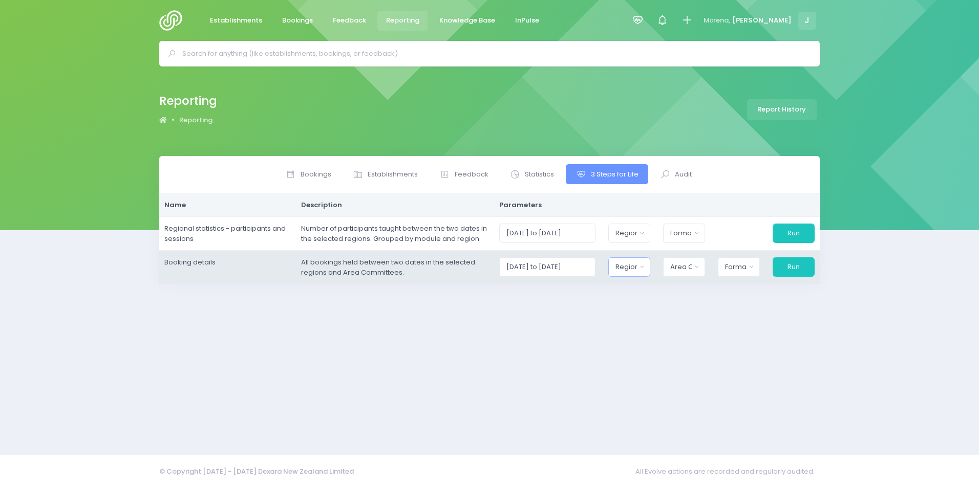
click at [636, 269] on div "Region" at bounding box center [625, 267] width 21 height 10
drag, startPoint x: 643, startPoint y: 317, endPoint x: 690, endPoint y: 274, distance: 63.8
click at [643, 315] on span "[GEOGRAPHIC_DATA]" at bounding box center [652, 318] width 72 height 10
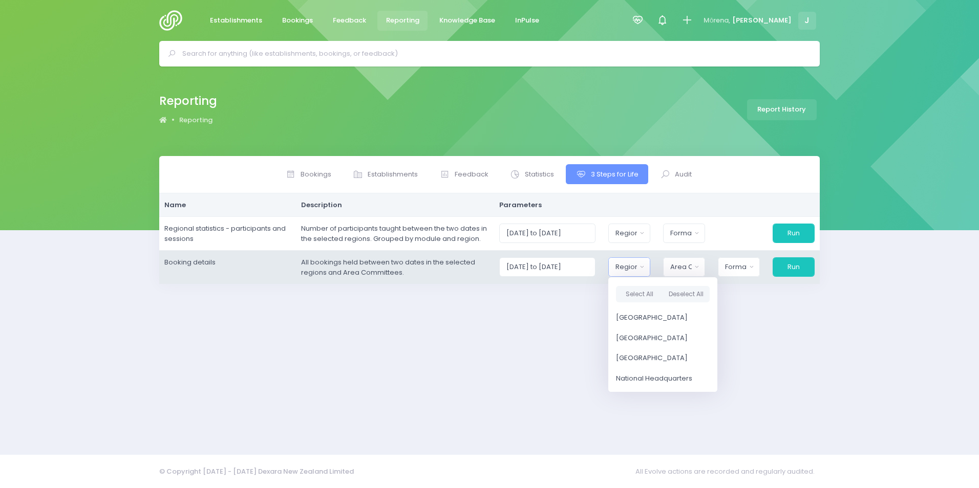
select select "Northern"
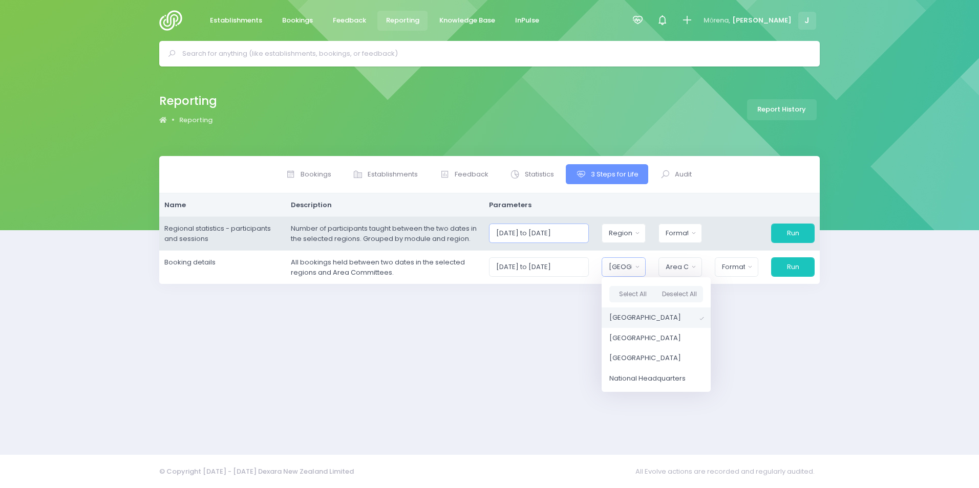
click at [559, 236] on input "[DATE] to [DATE]" at bounding box center [539, 233] width 100 height 19
click at [641, 234] on button "Region" at bounding box center [623, 233] width 44 height 19
drag, startPoint x: 644, startPoint y: 281, endPoint x: 670, endPoint y: 250, distance: 40.6
click at [645, 276] on link "[GEOGRAPHIC_DATA]" at bounding box center [655, 284] width 109 height 20
select select "Northern"
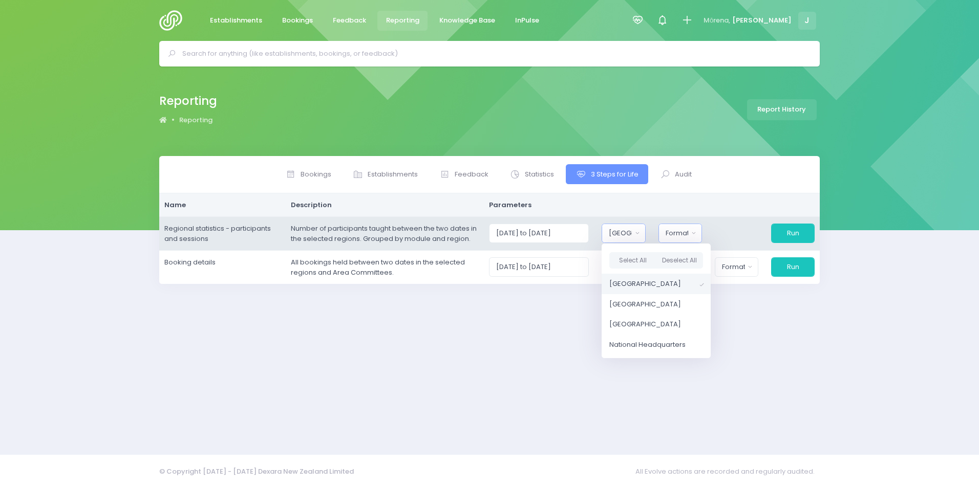
click at [684, 230] on div "Format" at bounding box center [676, 233] width 23 height 10
click at [692, 279] on span "Excel Spreadsheet" at bounding box center [697, 277] width 62 height 10
select select "excel"
click at [800, 231] on button "Run" at bounding box center [793, 233] width 44 height 19
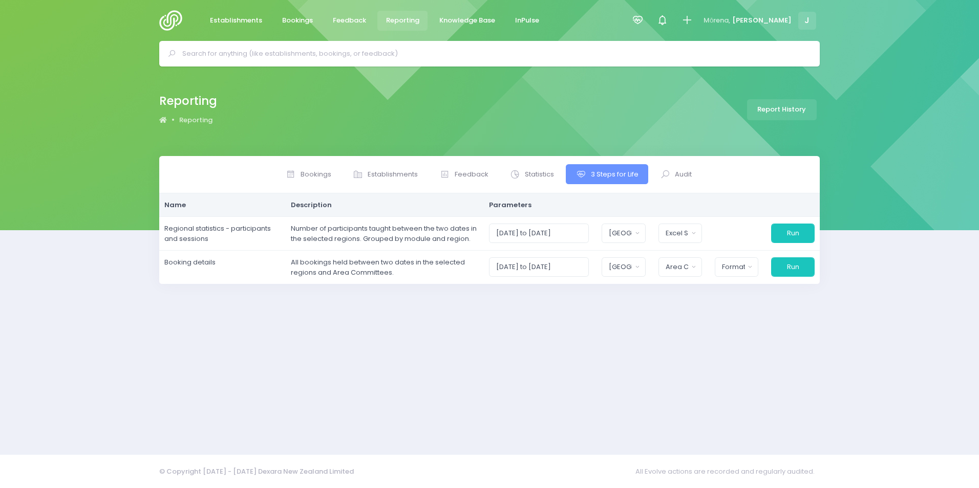
click at [576, 87] on div "Reporting Reporting Report History" at bounding box center [489, 112] width 979 height 90
click at [174, 20] on img at bounding box center [173, 20] width 29 height 20
click at [242, 18] on span "Establishments" at bounding box center [236, 20] width 52 height 10
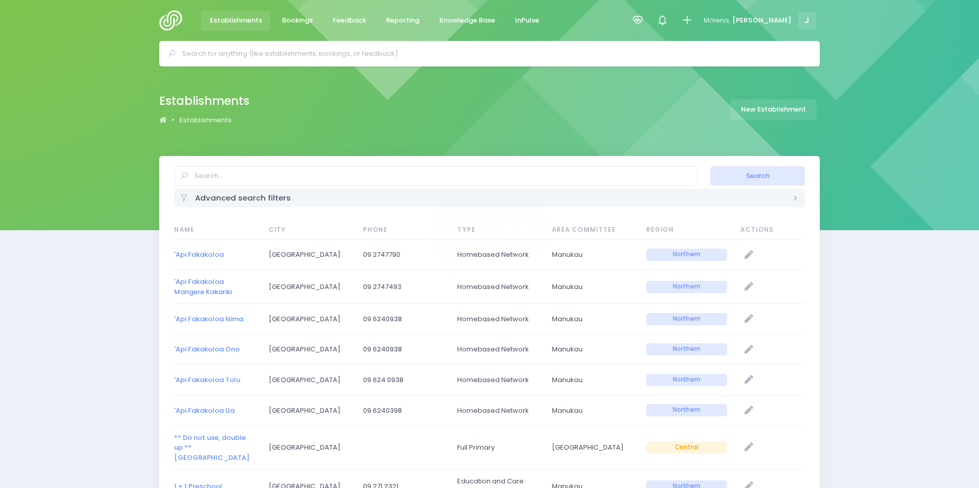
select select "20"
click at [409, 22] on span "Reporting" at bounding box center [398, 20] width 33 height 10
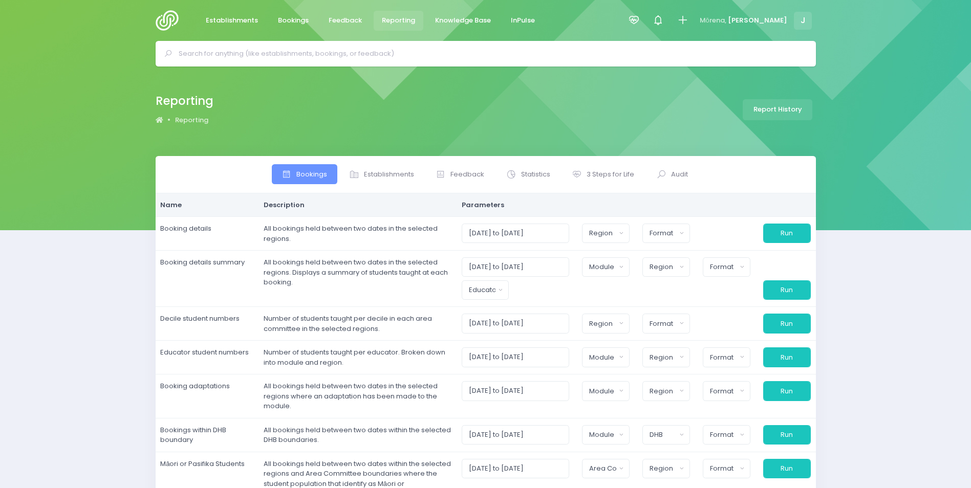
select select
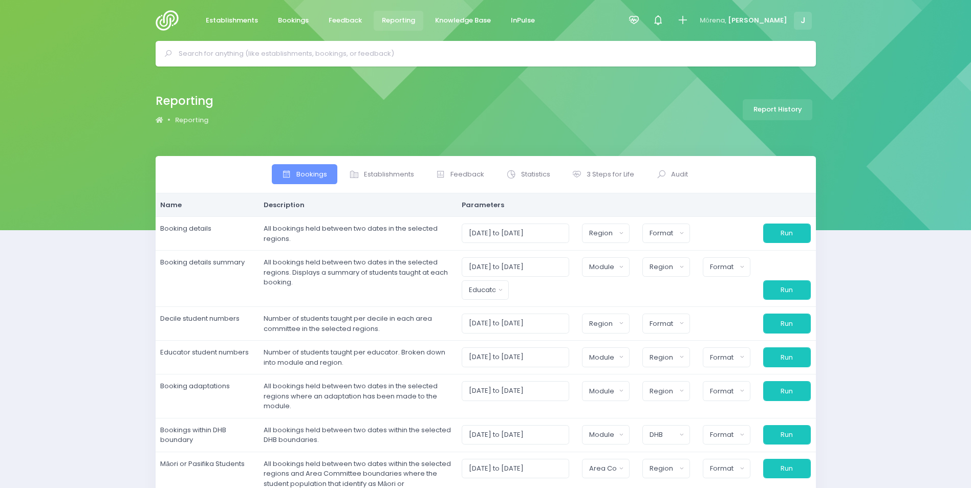
select select
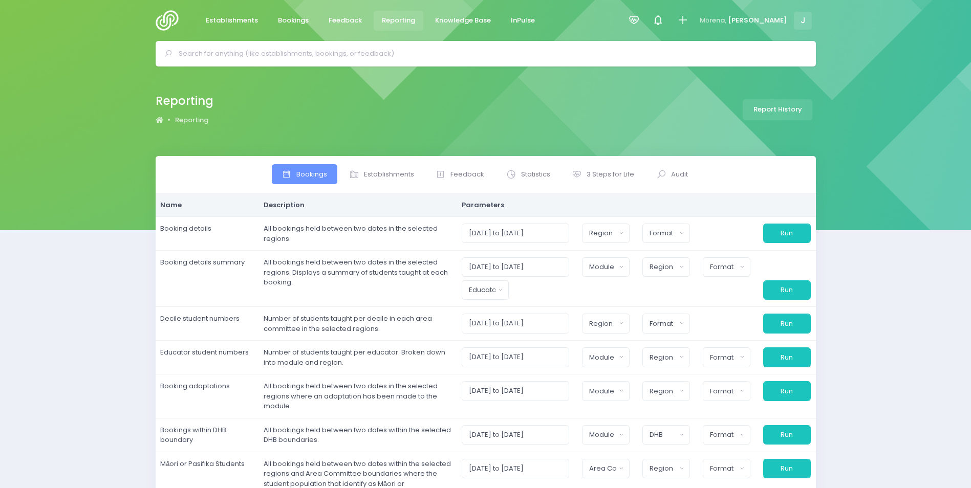
select select
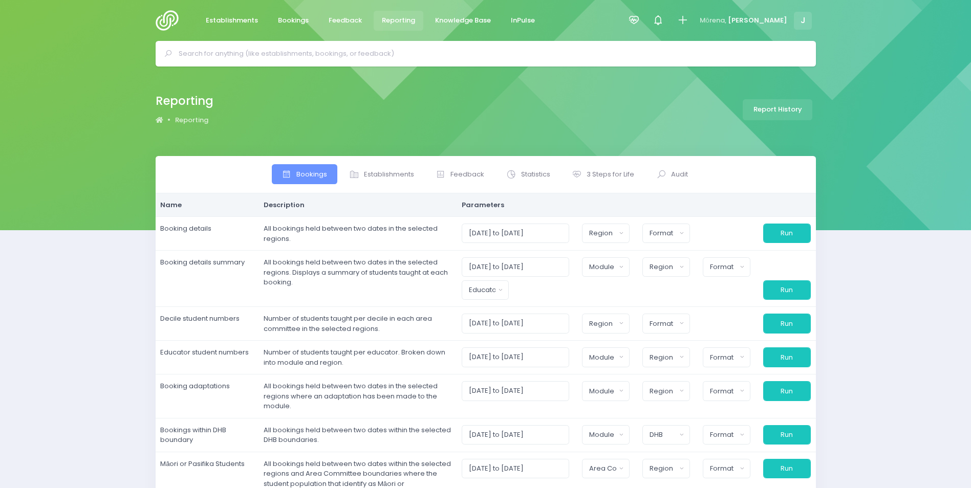
select select
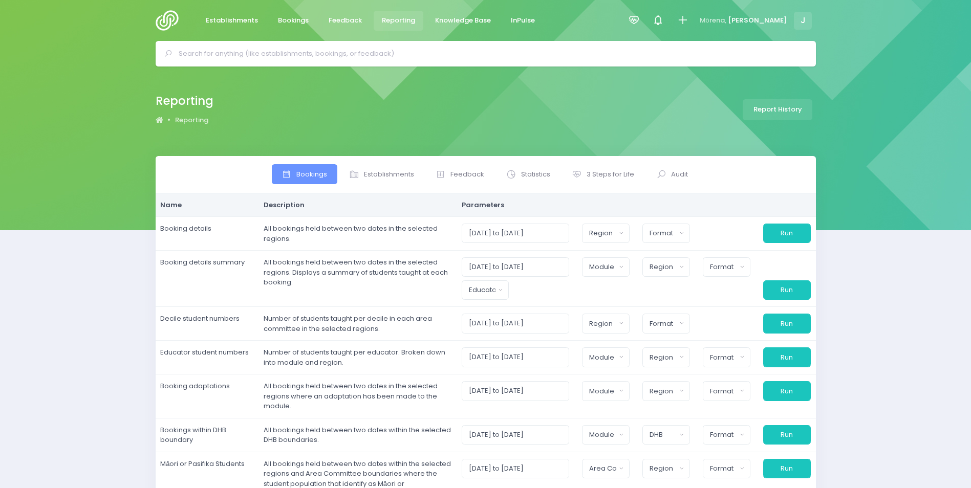
select select
click at [549, 174] on span "Statistics" at bounding box center [535, 174] width 29 height 10
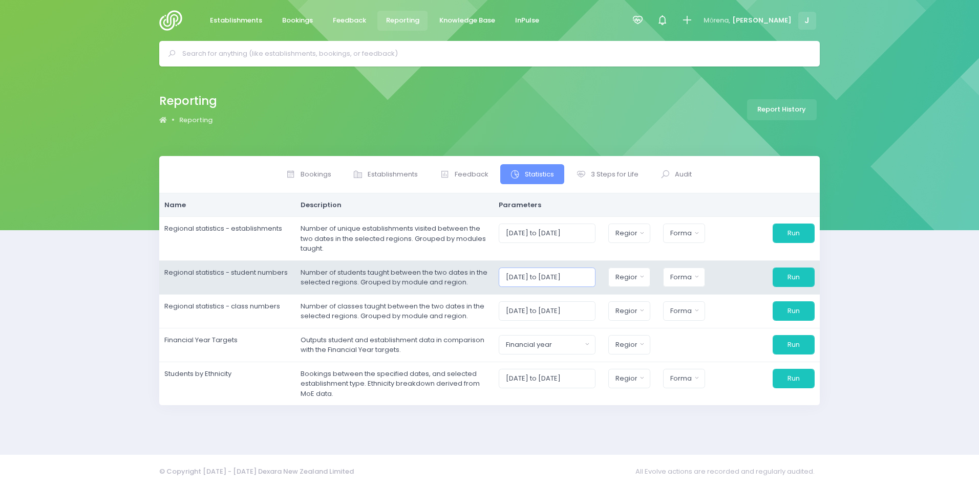
click at [578, 271] on input "[DATE] to [DATE]" at bounding box center [547, 277] width 97 height 19
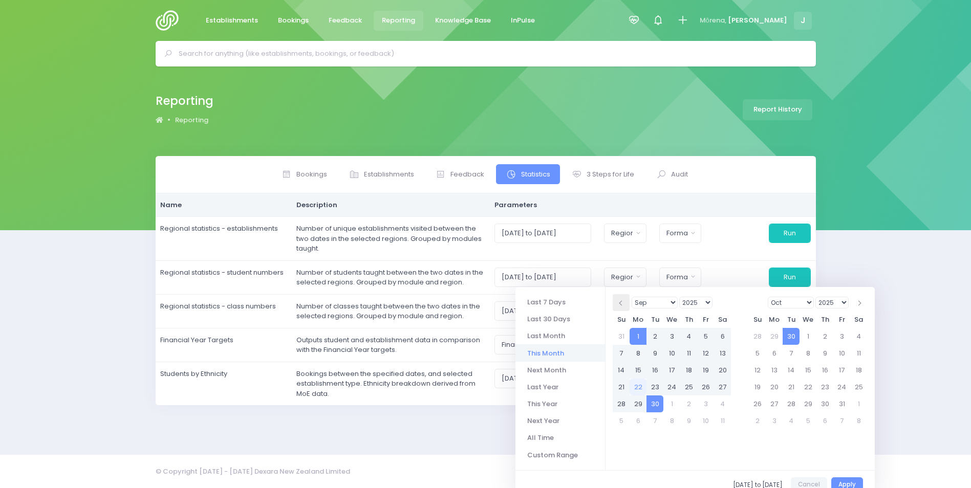
click at [618, 306] on th at bounding box center [621, 302] width 17 height 17
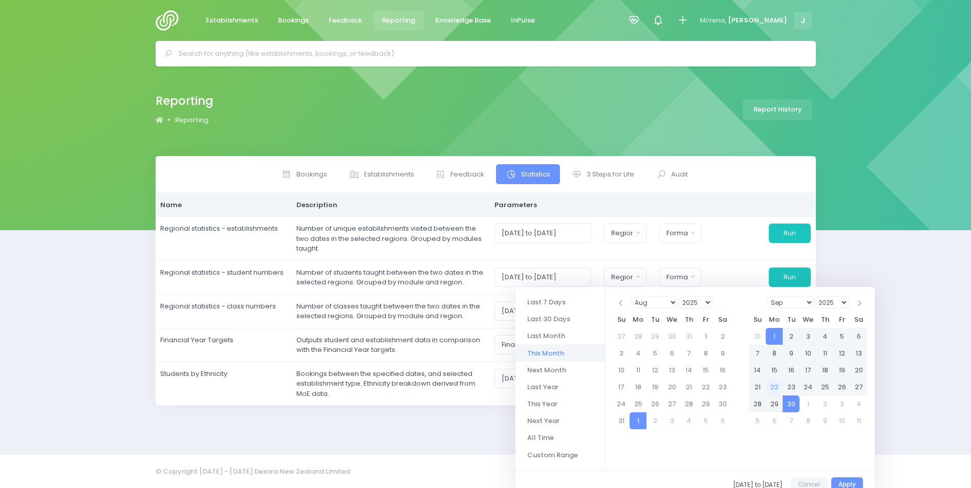
click at [618, 306] on th at bounding box center [621, 302] width 17 height 17
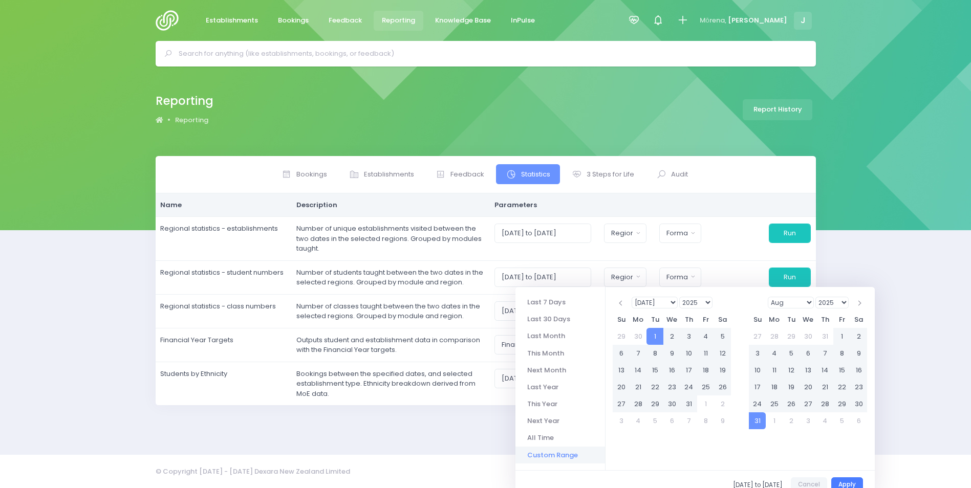
drag, startPoint x: 846, startPoint y: 485, endPoint x: 850, endPoint y: 478, distance: 8.3
click at [847, 485] on button "Apply" at bounding box center [847, 486] width 32 height 16
type input "[DATE] to [DATE]"
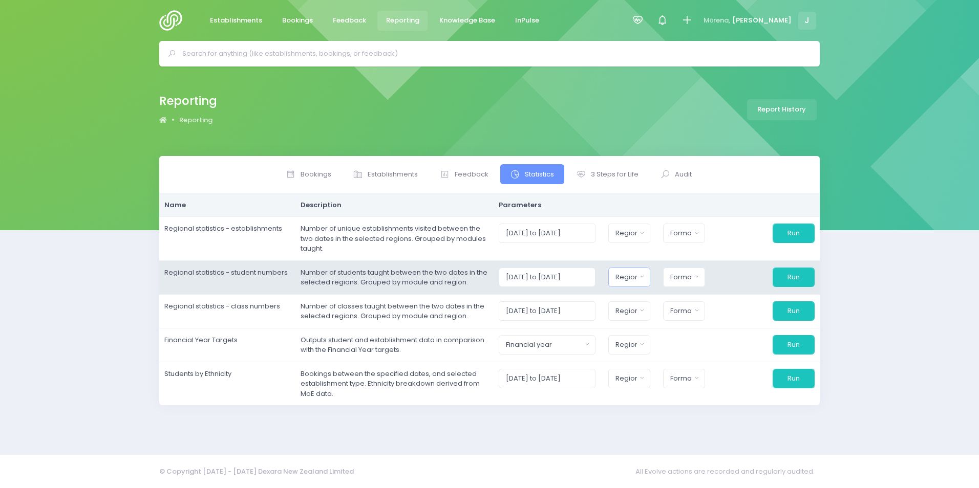
click at [636, 281] on div "Region" at bounding box center [625, 277] width 21 height 10
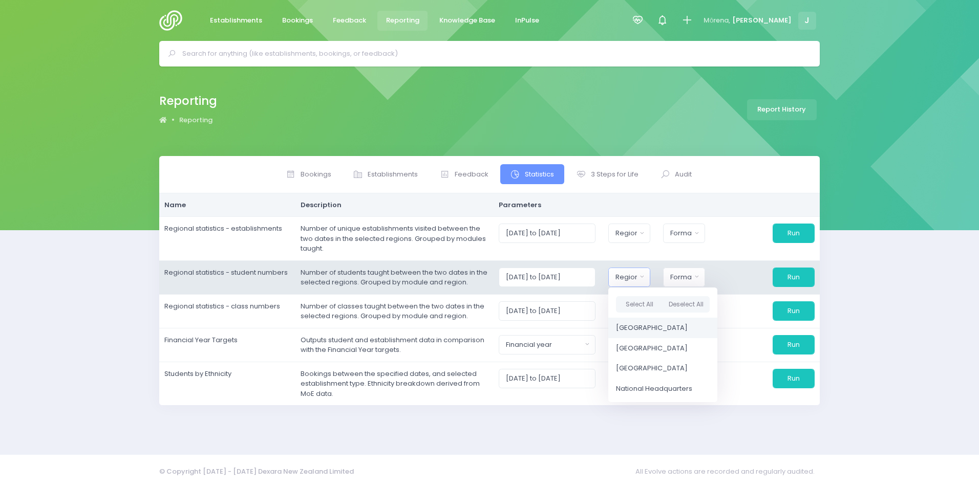
drag, startPoint x: 649, startPoint y: 325, endPoint x: 674, endPoint y: 289, distance: 43.9
click at [651, 319] on link "[GEOGRAPHIC_DATA]" at bounding box center [662, 328] width 109 height 20
select select "Northern"
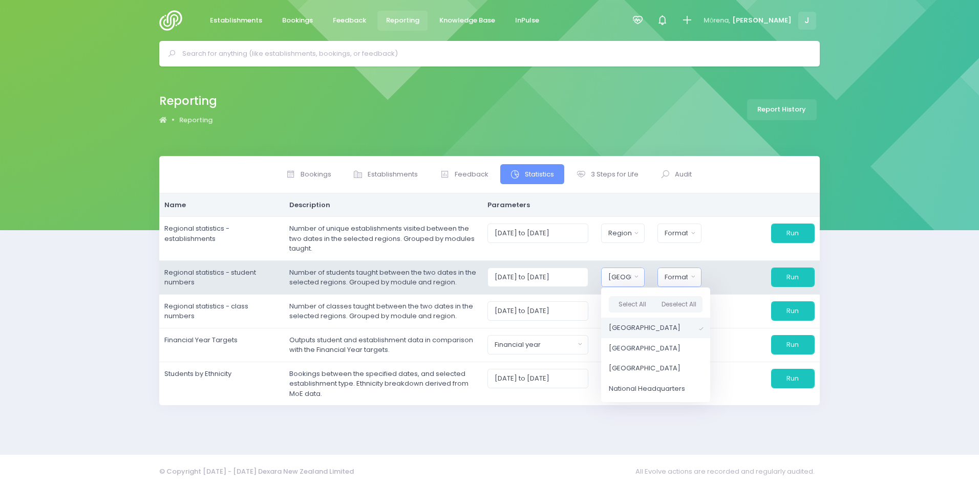
click at [687, 282] on div "Format" at bounding box center [675, 277] width 23 height 10
click at [697, 323] on span "Excel Spreadsheet" at bounding box center [696, 321] width 62 height 10
select select "excel"
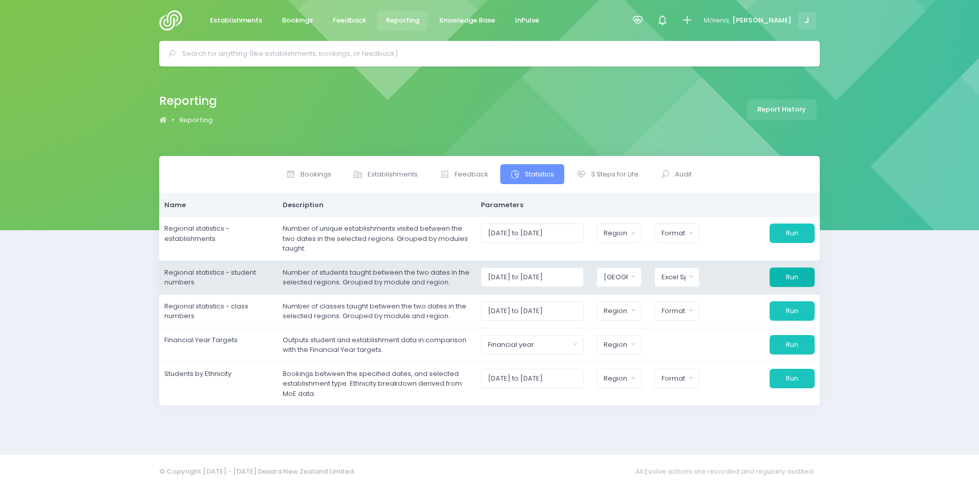
click at [791, 274] on button "Run" at bounding box center [791, 277] width 45 height 19
